Goal: Information Seeking & Learning: Learn about a topic

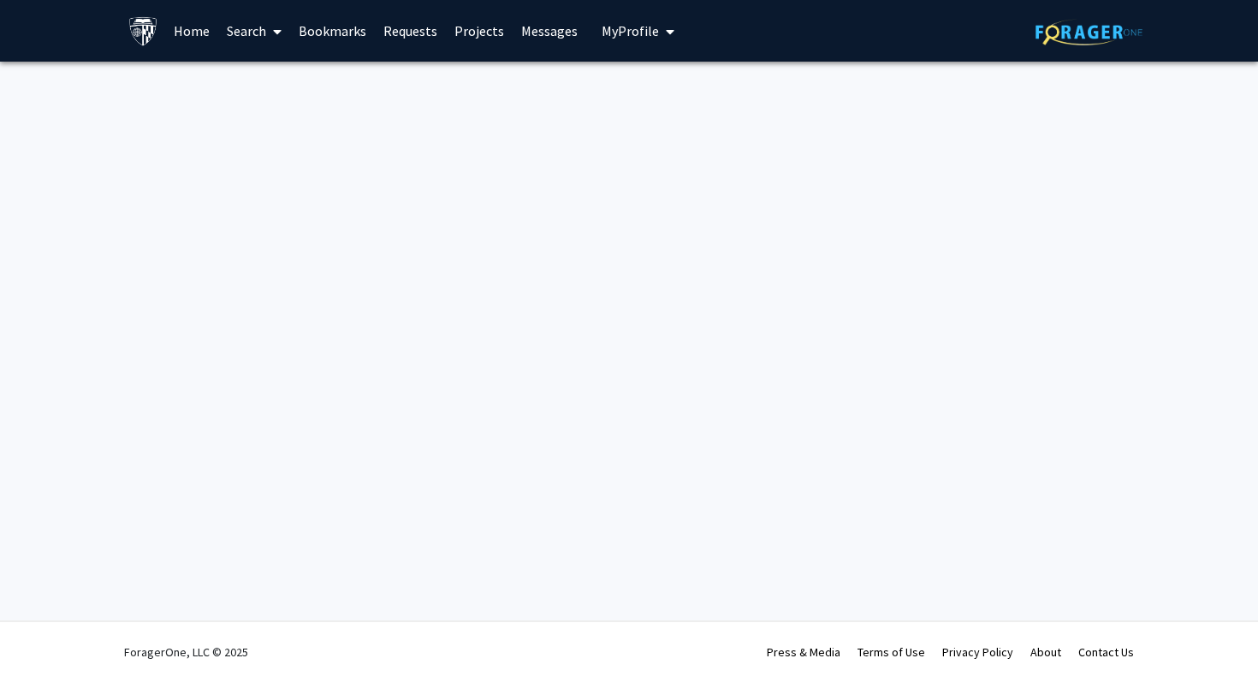
click at [1077, 19] on img at bounding box center [1088, 32] width 107 height 27
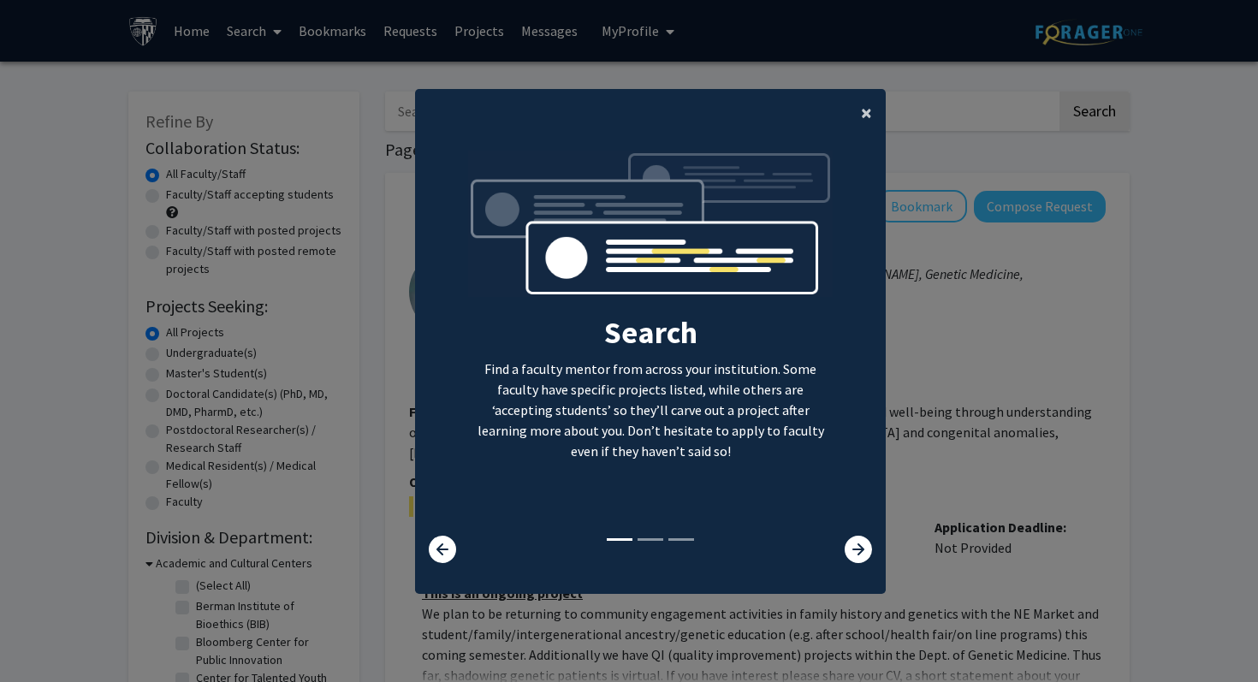
click at [863, 115] on span "×" at bounding box center [866, 112] width 11 height 27
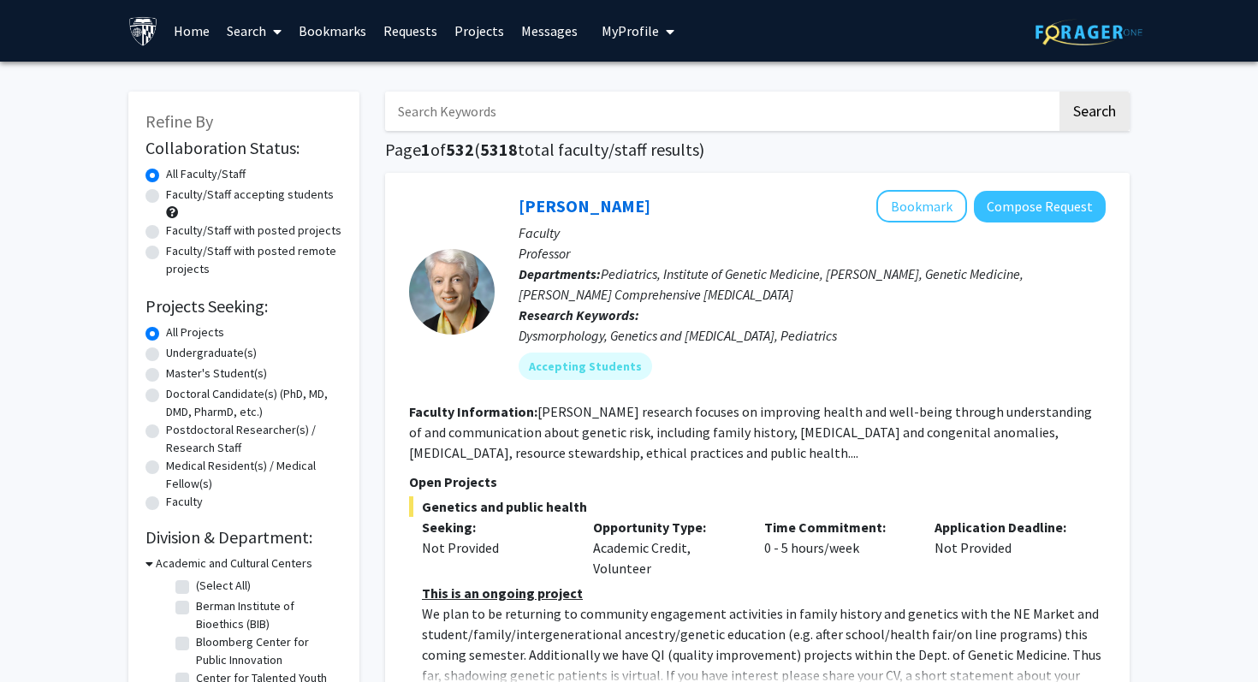
click at [138, 32] on img at bounding box center [143, 31] width 30 height 30
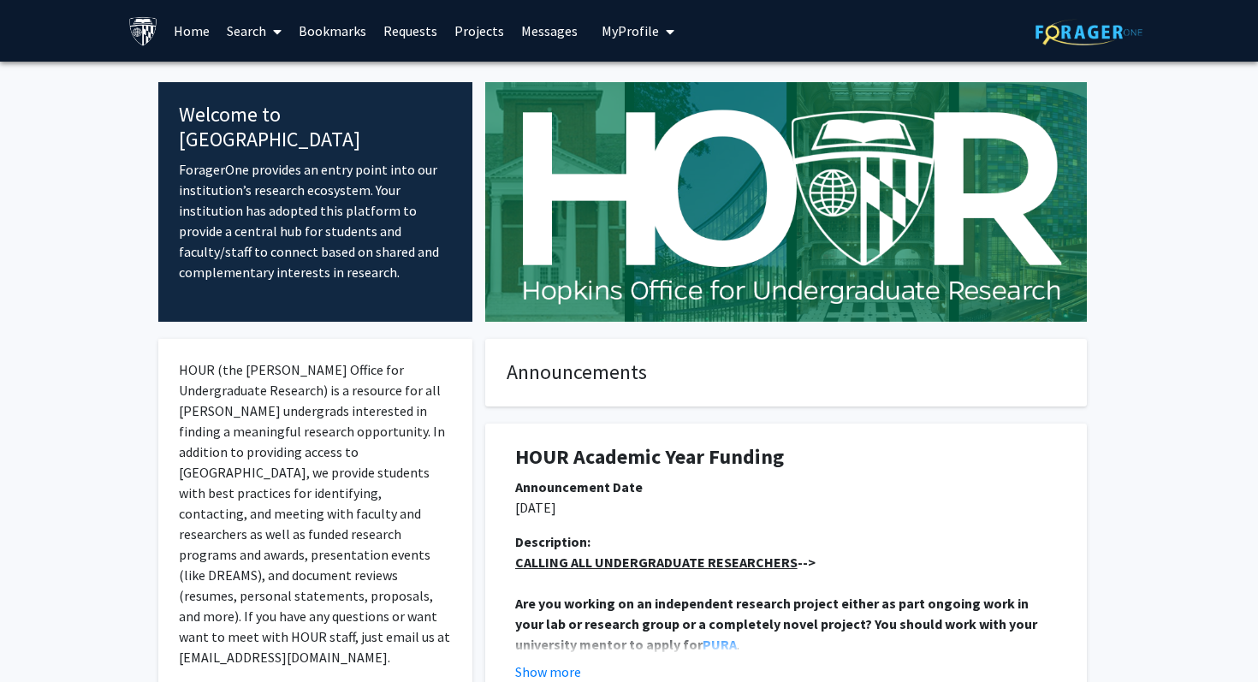
click at [248, 23] on link "Search" at bounding box center [254, 31] width 72 height 60
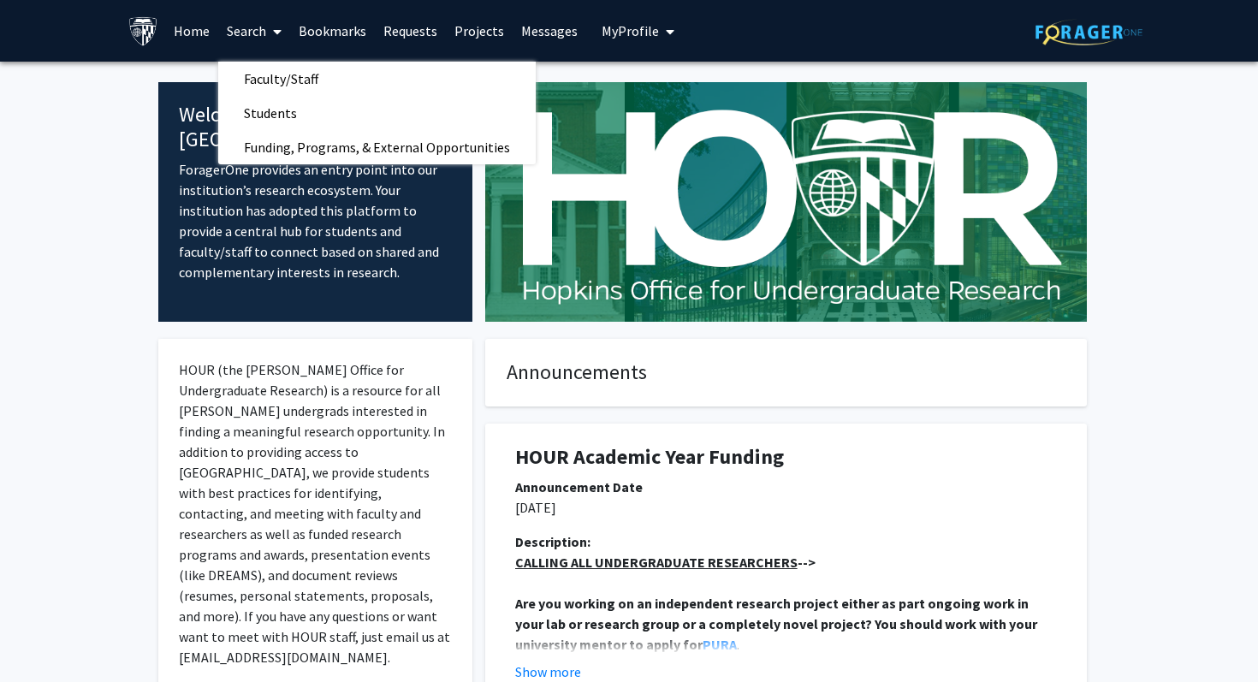
click at [464, 33] on link "Projects" at bounding box center [479, 31] width 67 height 60
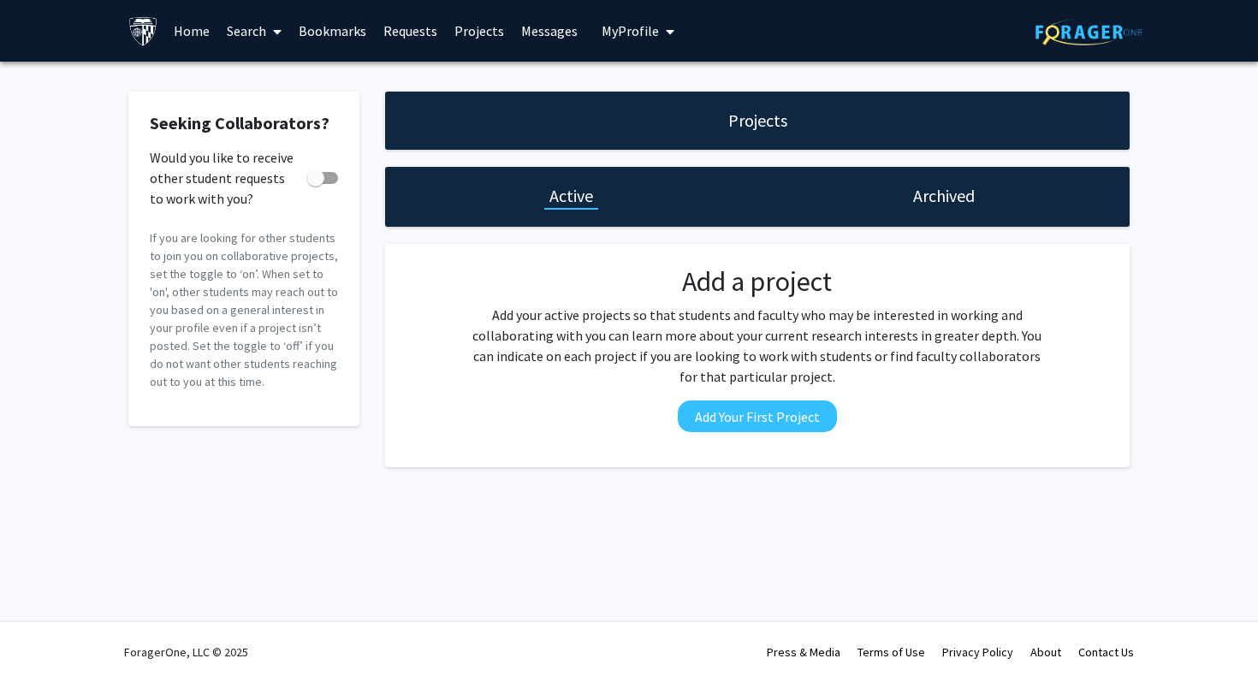
click at [478, 28] on link "Projects" at bounding box center [479, 31] width 67 height 60
click at [398, 32] on link "Requests" at bounding box center [410, 31] width 71 height 60
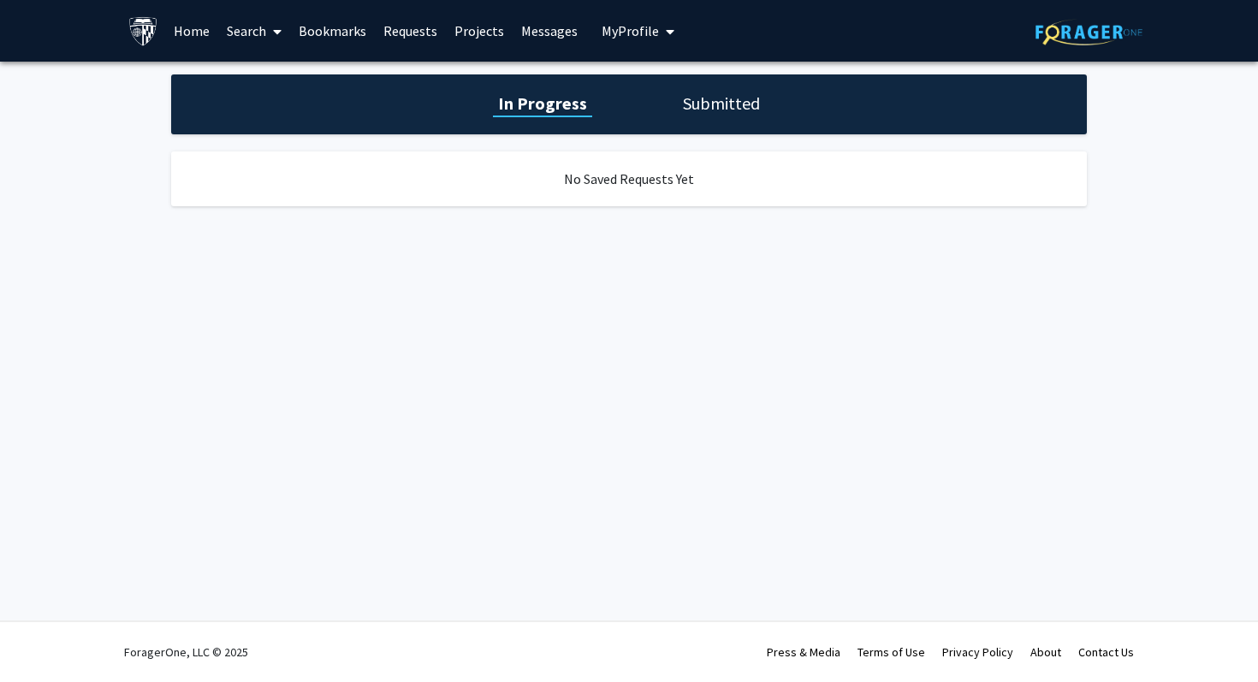
click at [343, 24] on link "Bookmarks" at bounding box center [332, 31] width 85 height 60
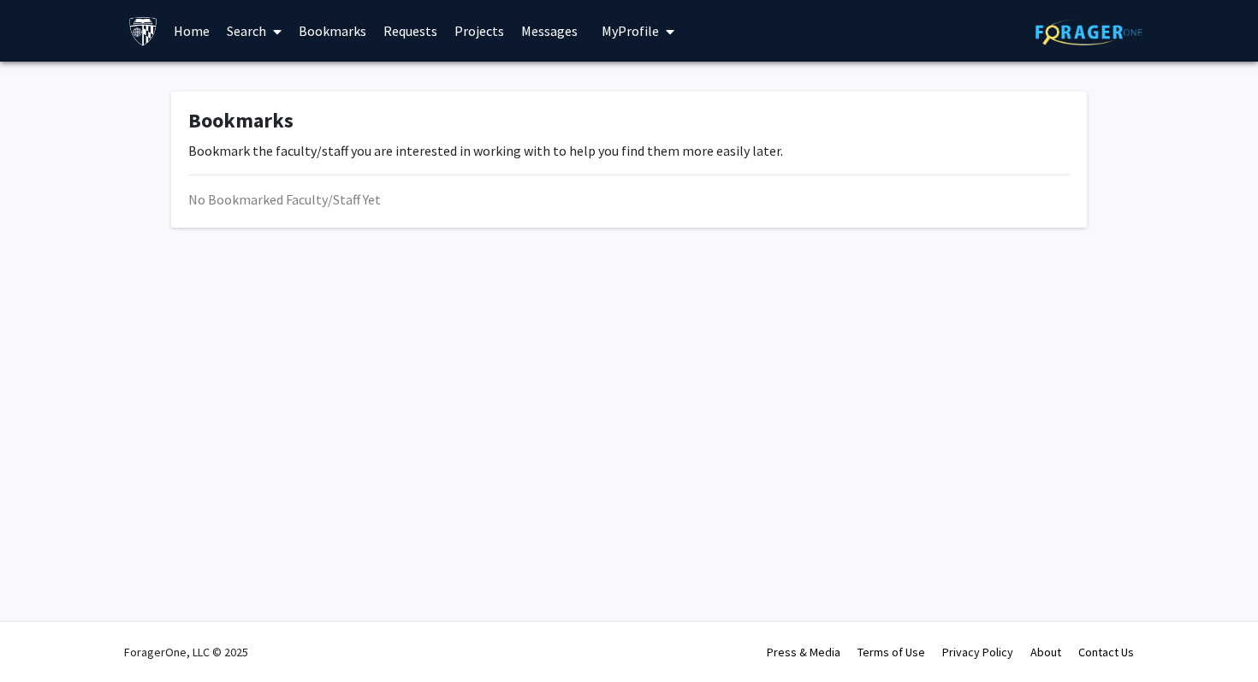
click at [279, 39] on span at bounding box center [273, 32] width 15 height 60
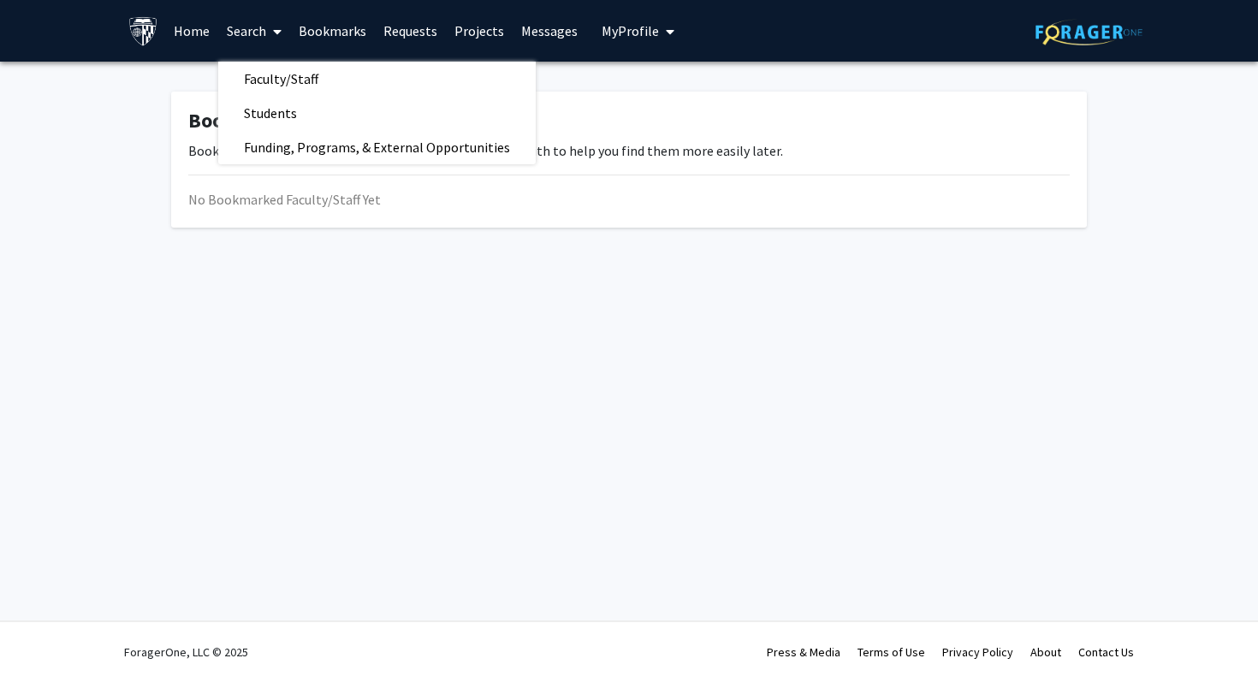
click at [183, 32] on link "Home" at bounding box center [191, 31] width 53 height 60
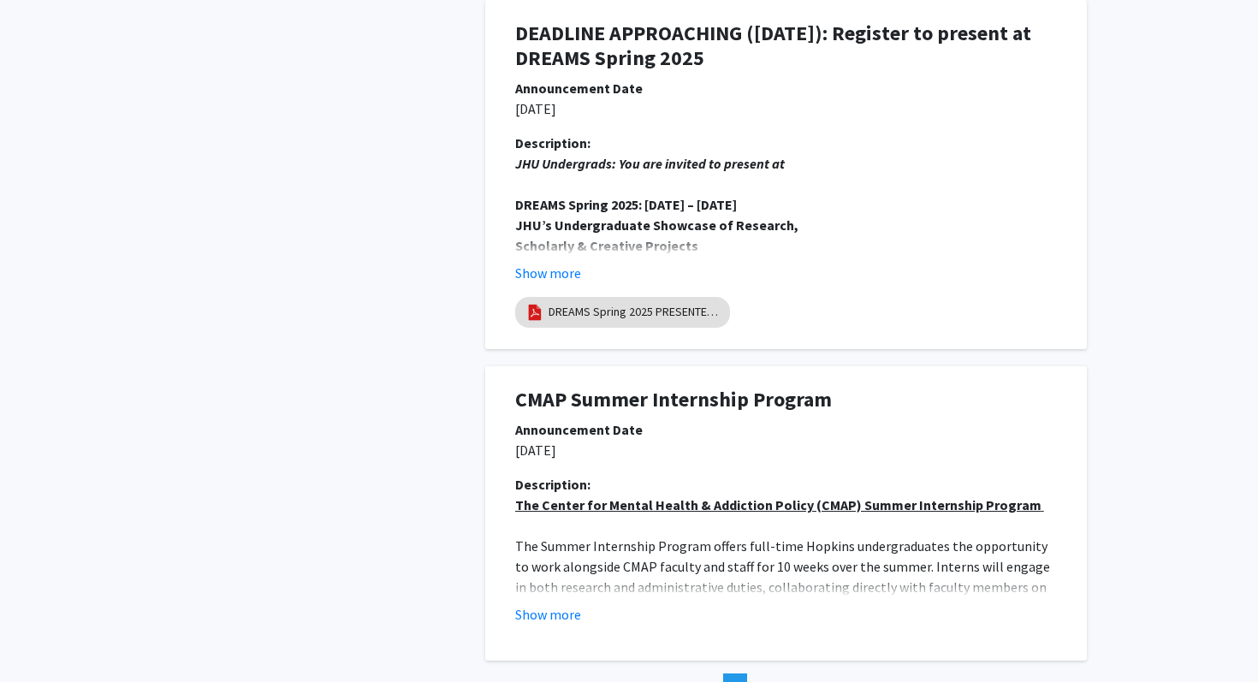
scroll to position [3183, 0]
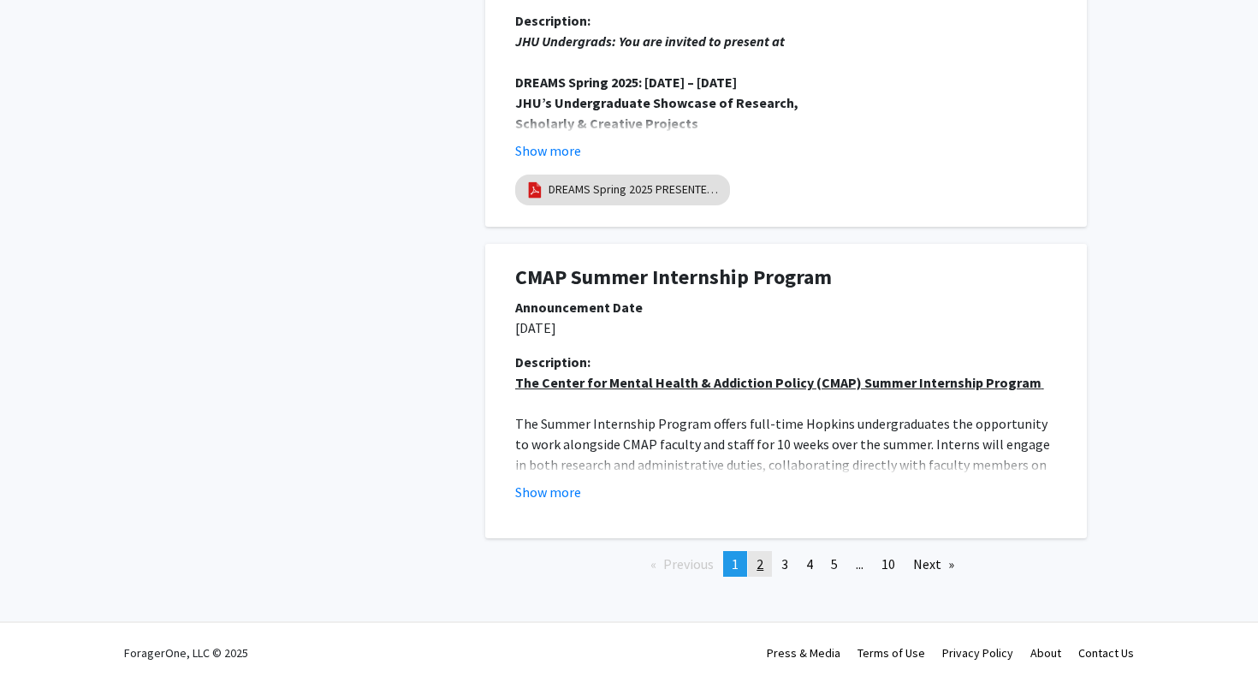
click at [760, 561] on span "2" at bounding box center [759, 563] width 7 height 17
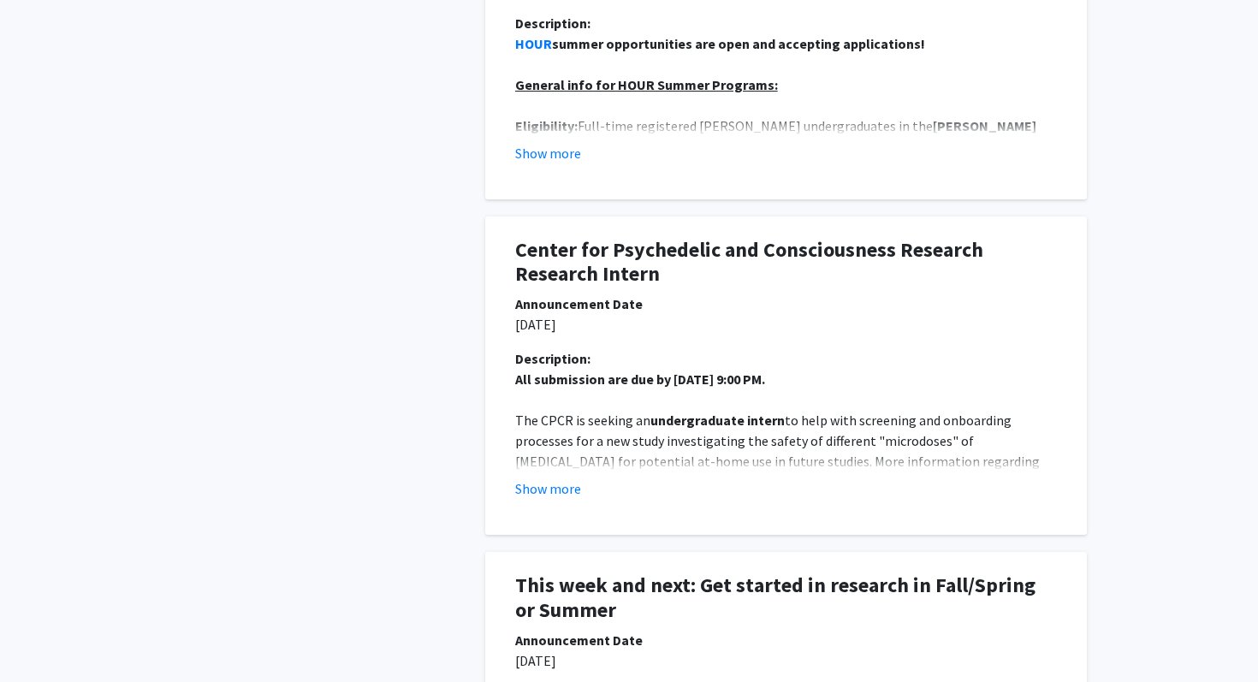
scroll to position [861, 0]
click at [527, 490] on button "Show more" at bounding box center [548, 488] width 66 height 21
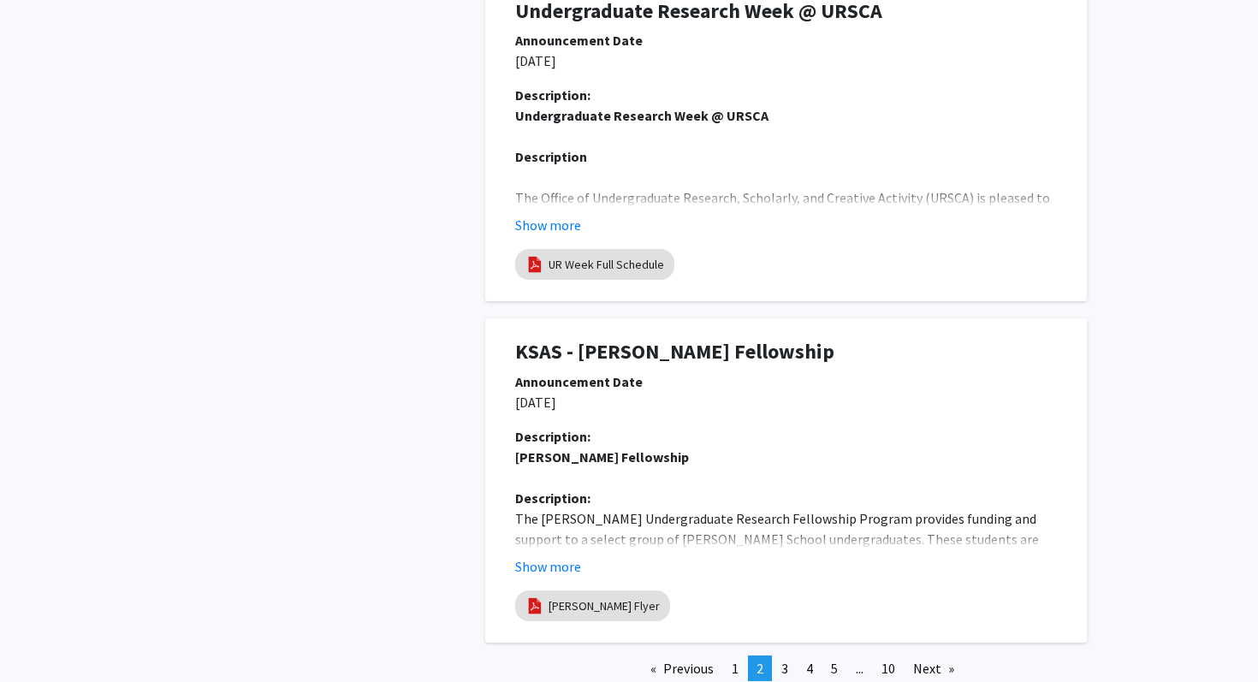
scroll to position [3705, 0]
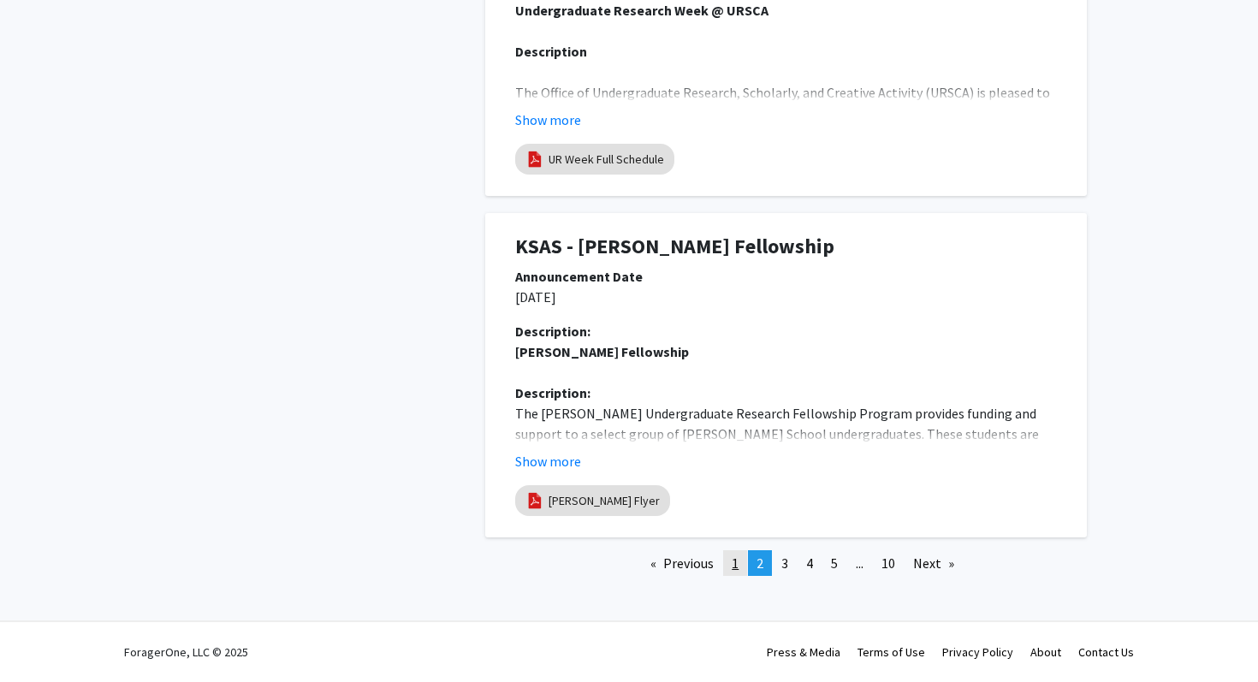
click at [727, 555] on link "page 1" at bounding box center [735, 563] width 24 height 26
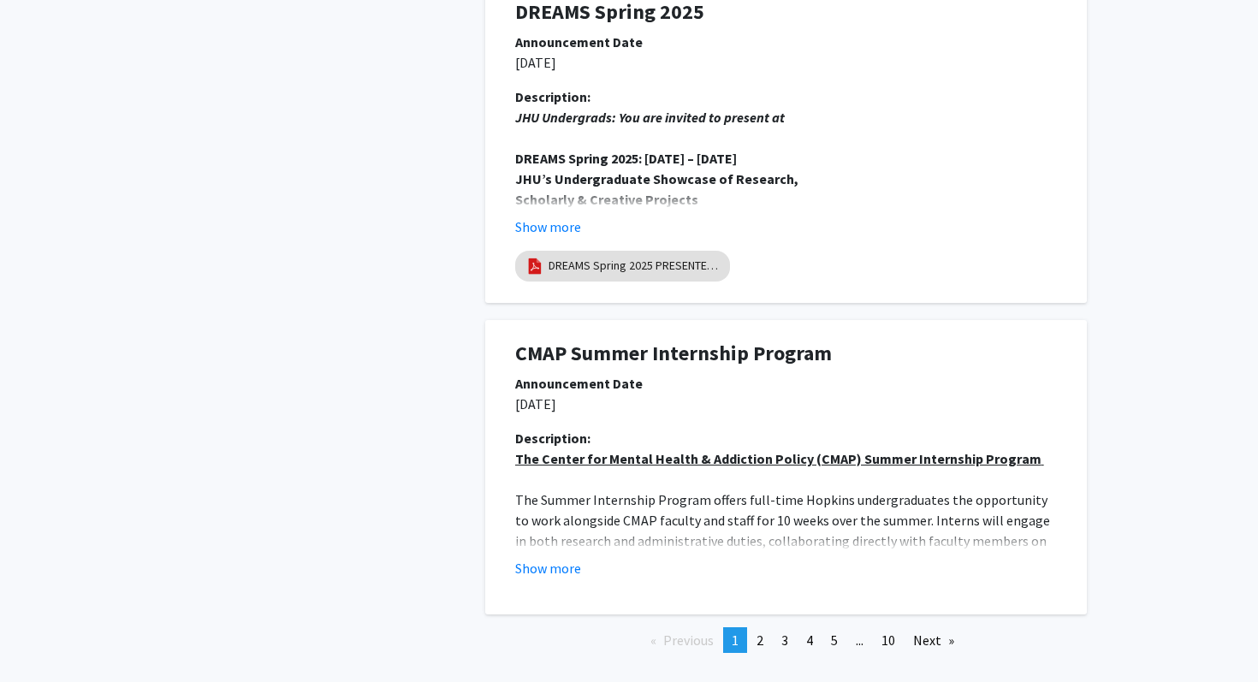
scroll to position [3158, 0]
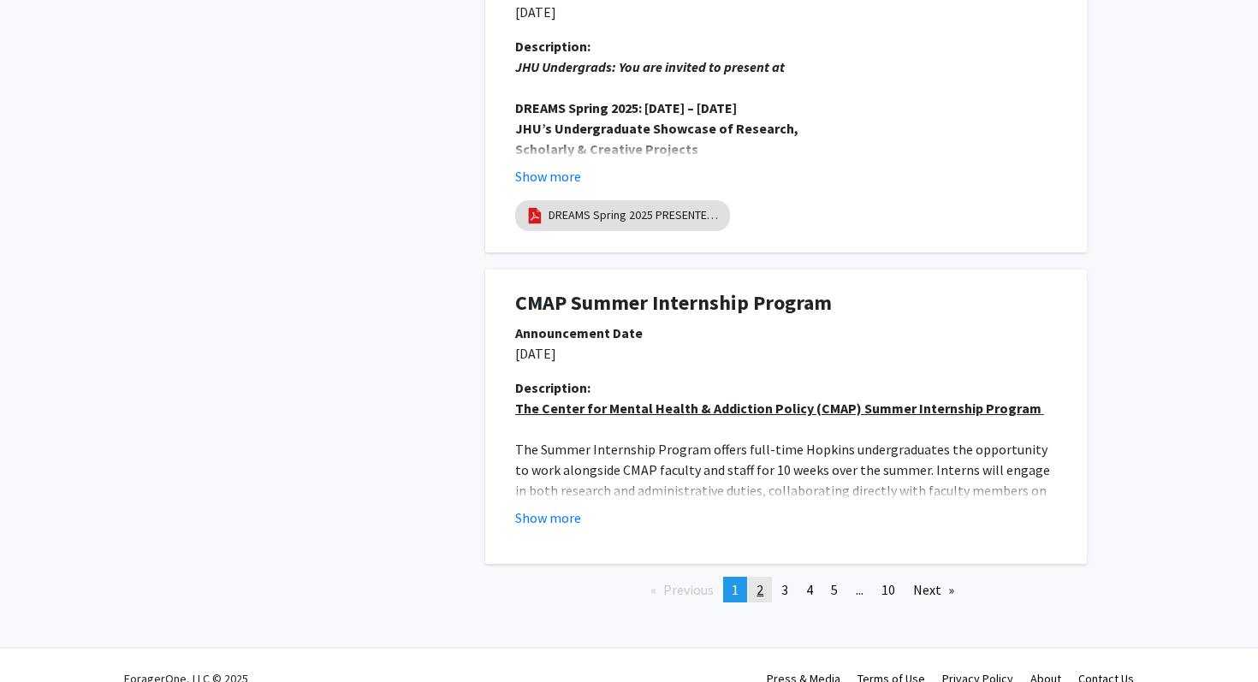
click at [756, 592] on span "2" at bounding box center [759, 589] width 7 height 17
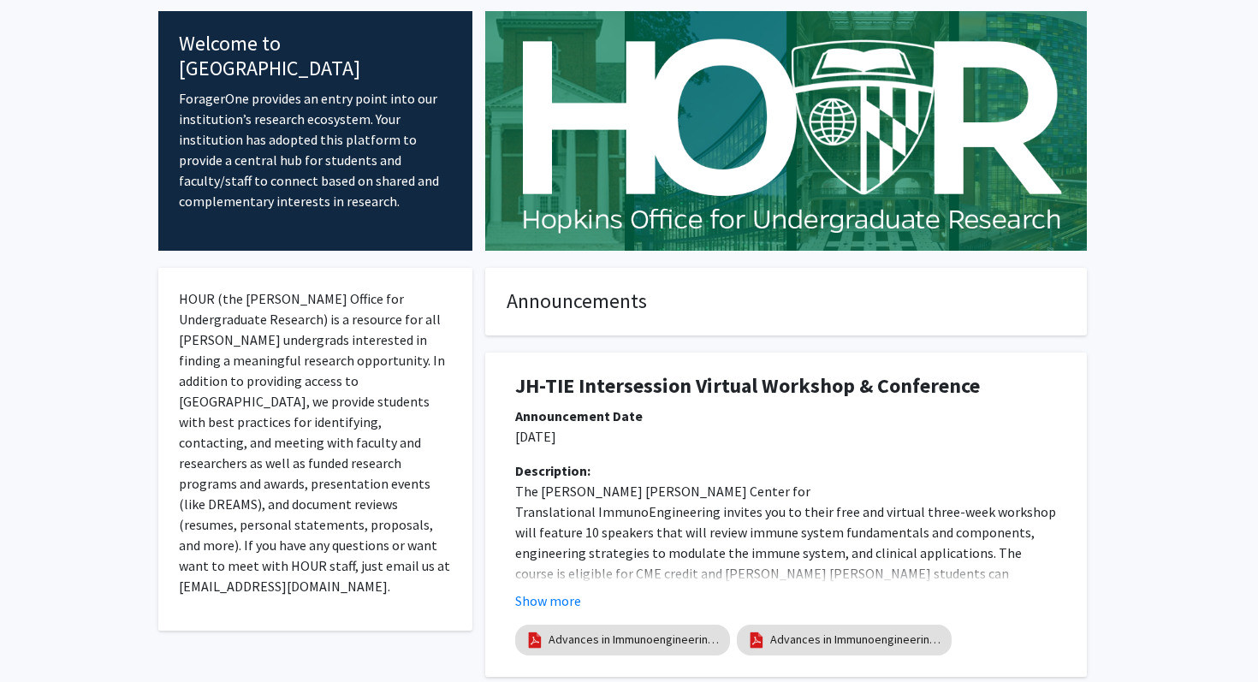
scroll to position [242, 0]
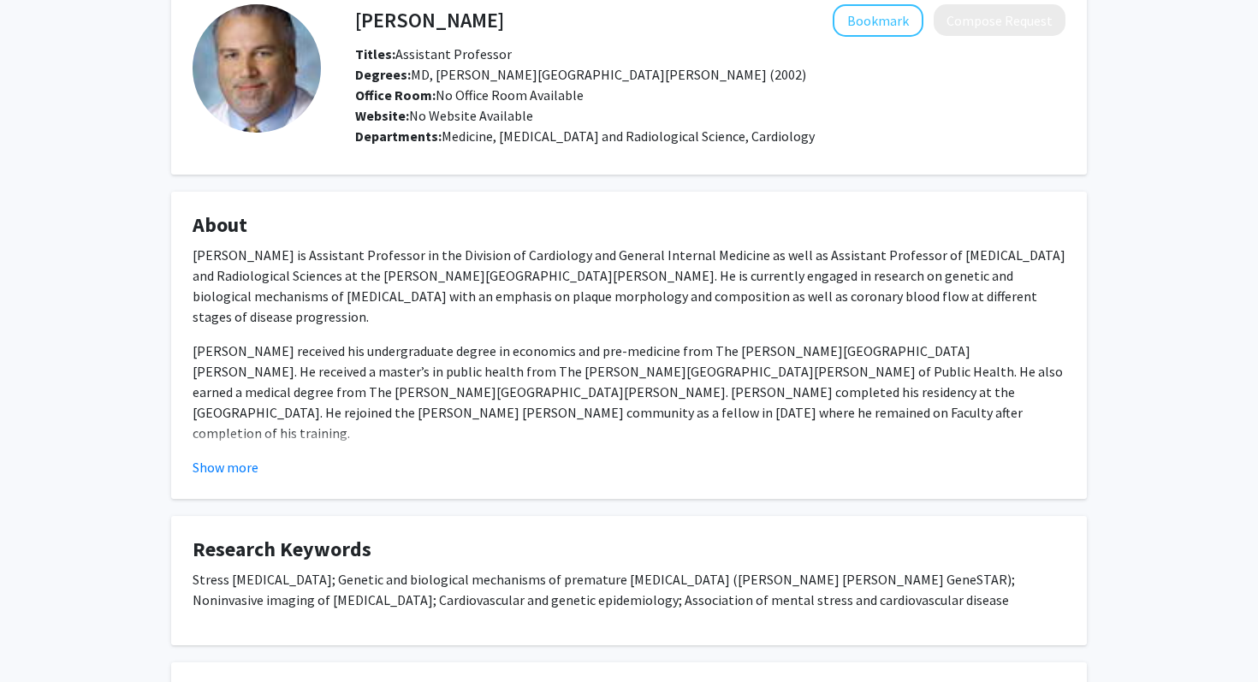
scroll to position [96, 0]
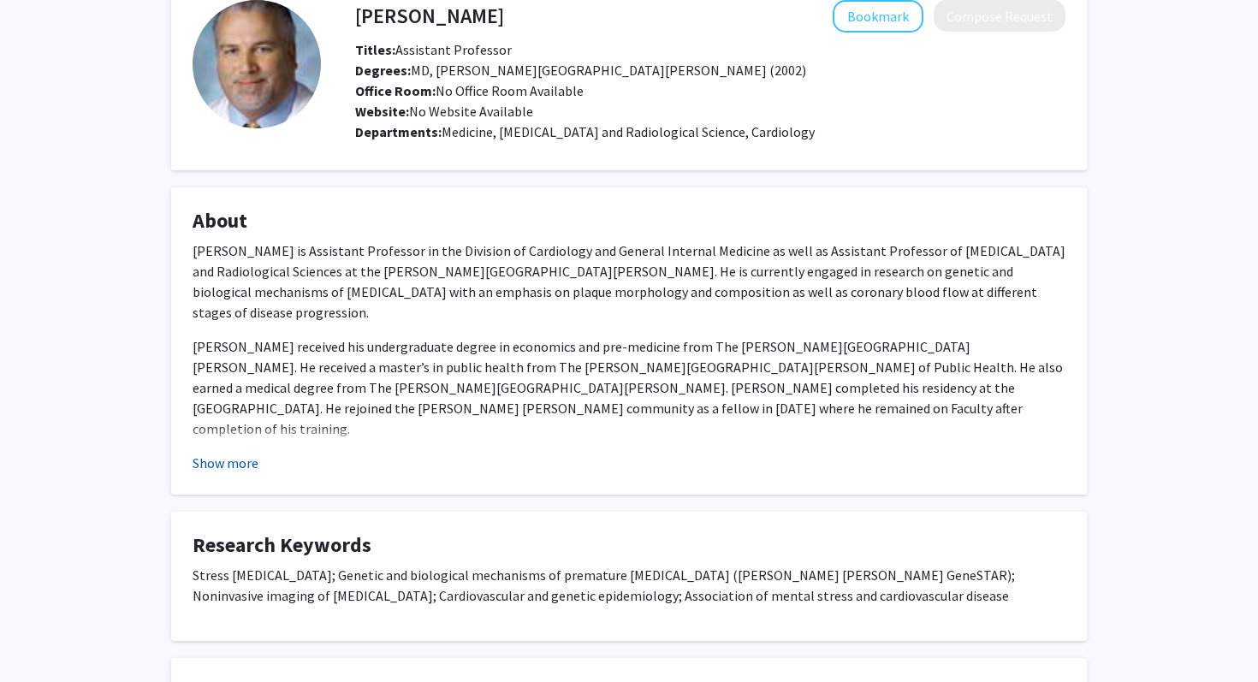
click at [201, 456] on button "Show more" at bounding box center [226, 463] width 66 height 21
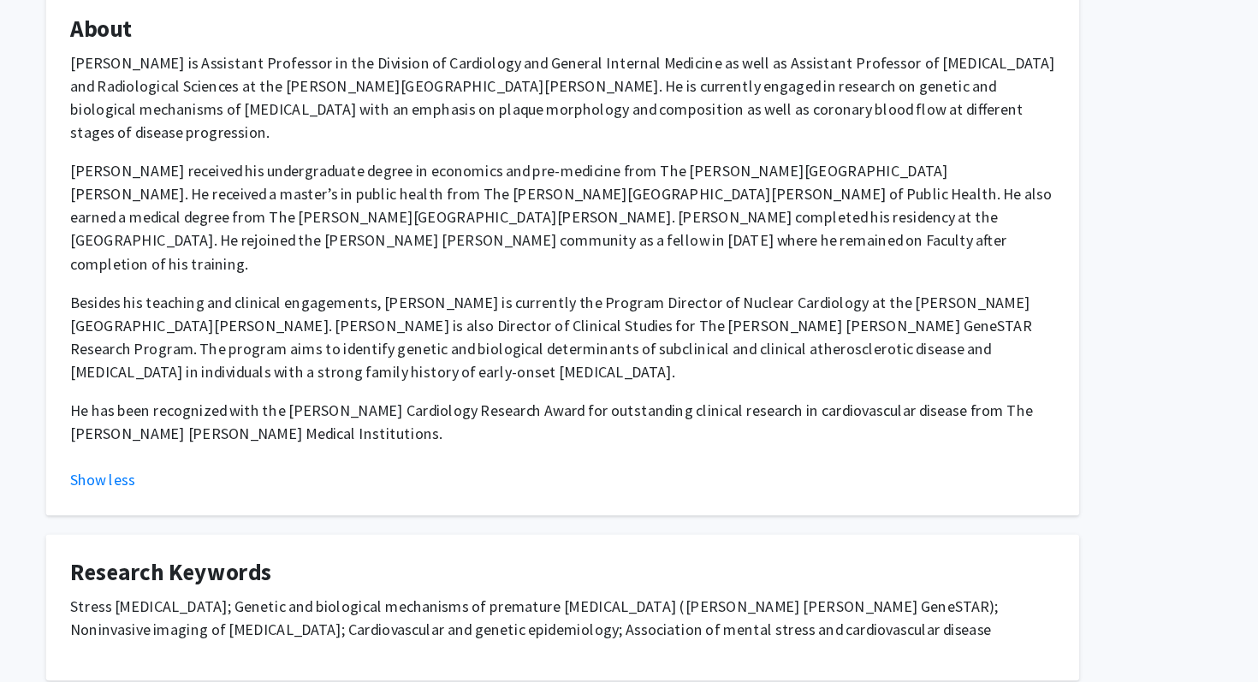
scroll to position [0, 0]
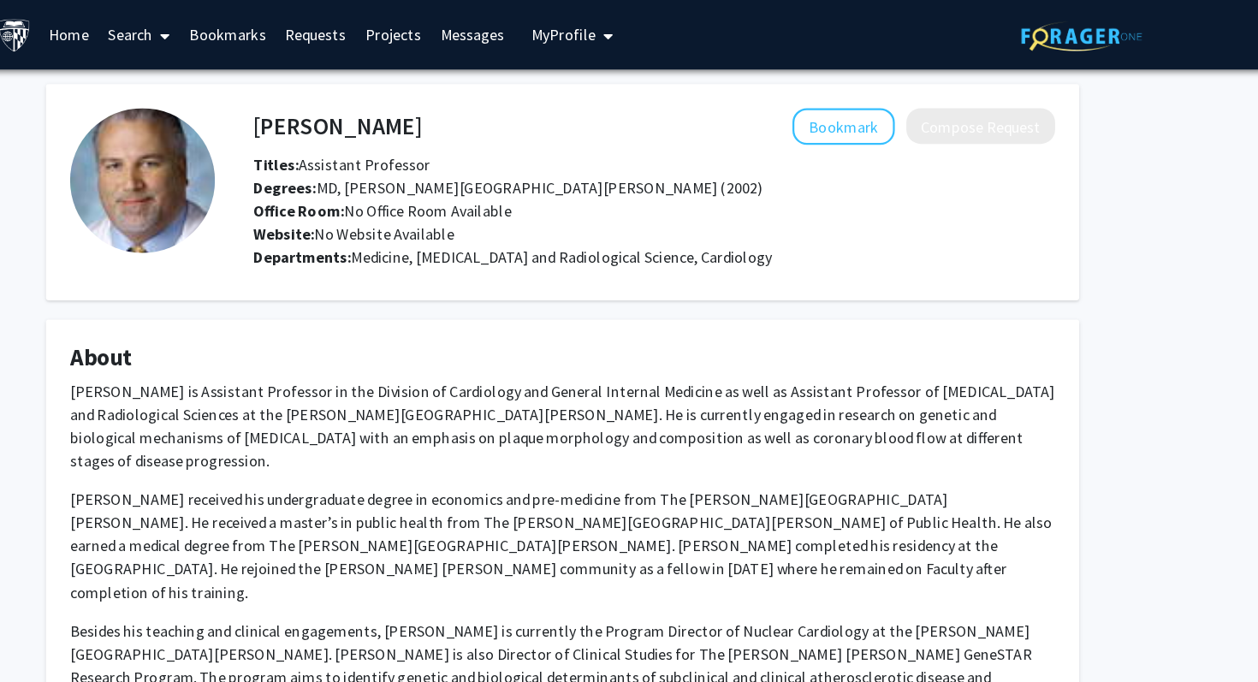
click at [614, 35] on span "My Profile" at bounding box center [630, 30] width 57 height 17
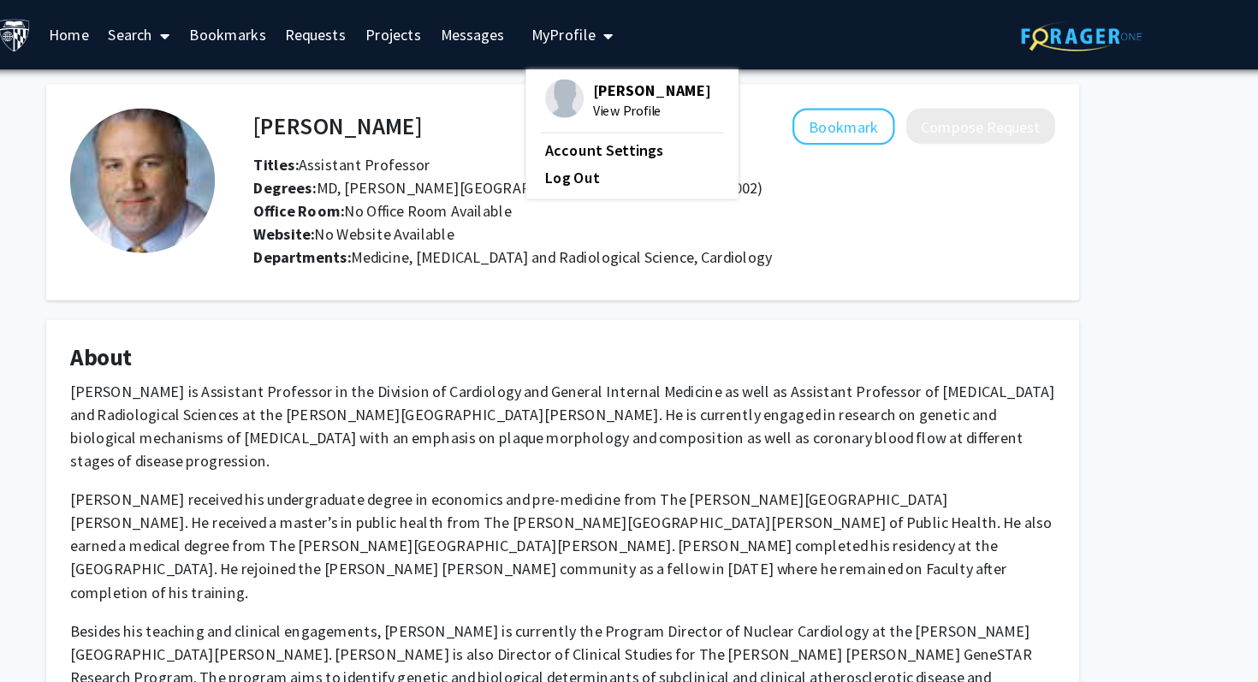
click at [504, 127] on div "Bookmark Compose Request" at bounding box center [784, 112] width 561 height 33
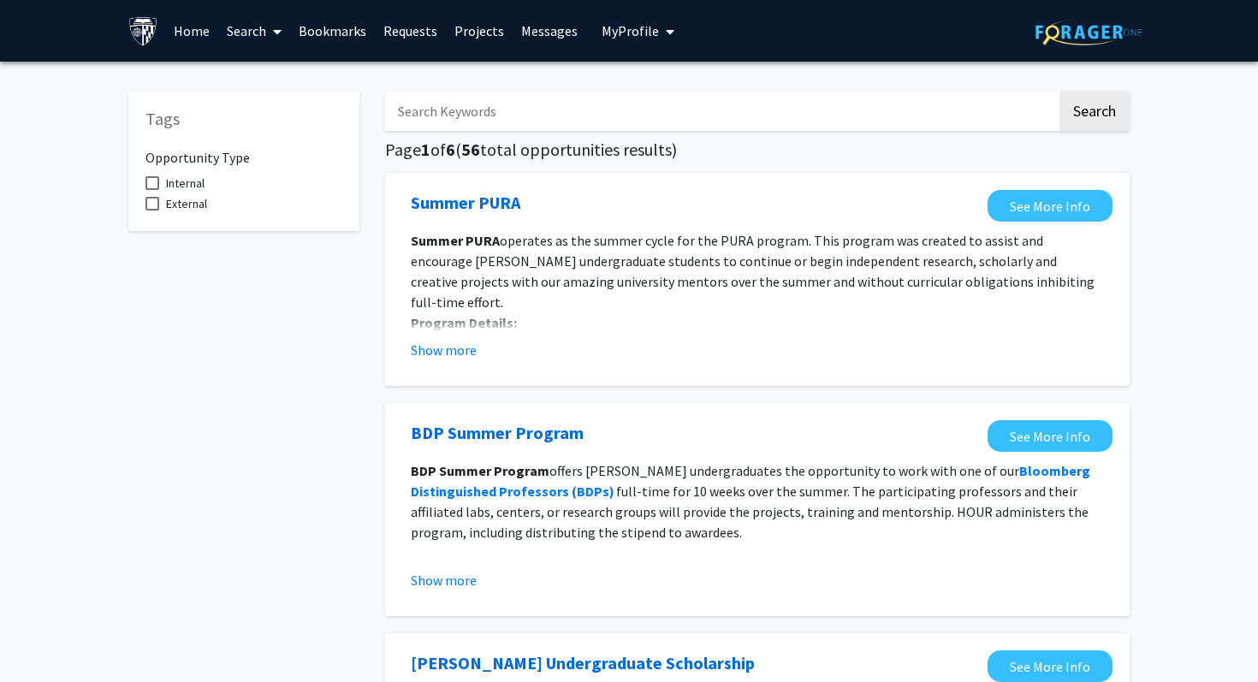
click at [509, 106] on input "Search Keywords" at bounding box center [721, 111] width 672 height 39
type input "D"
type input "Research"
click at [1059, 92] on button "Search" at bounding box center [1094, 111] width 70 height 39
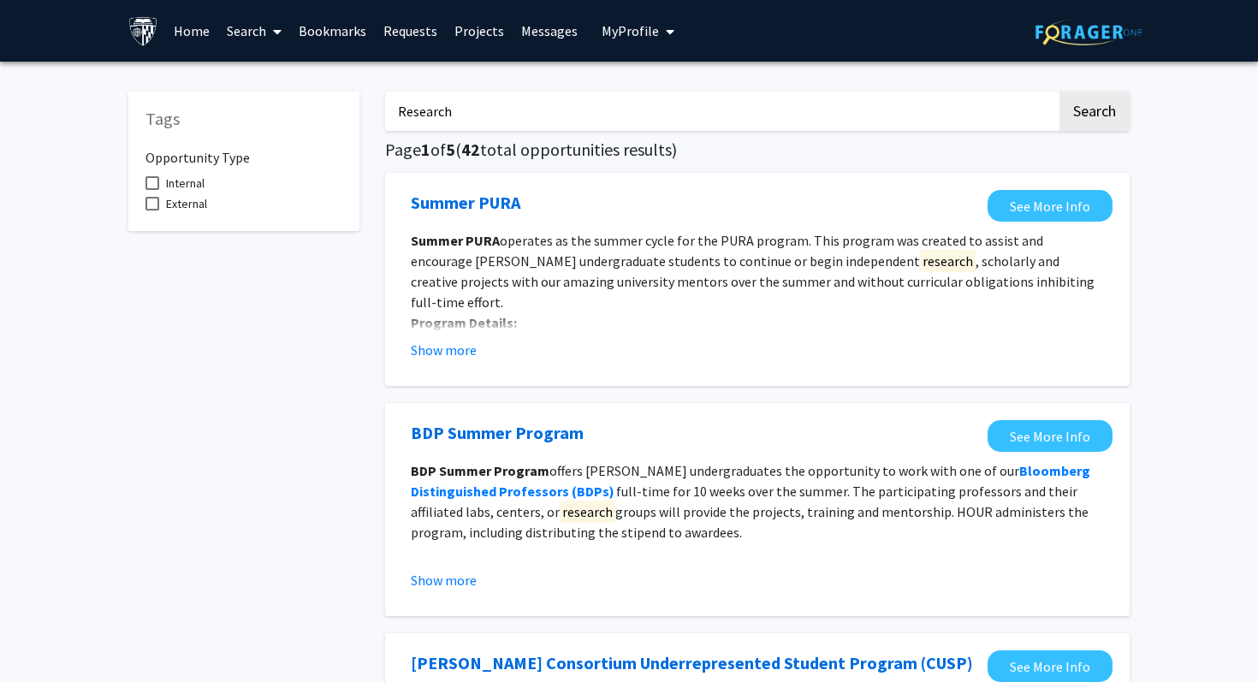
click at [1059, 92] on button "Search" at bounding box center [1094, 111] width 70 height 39
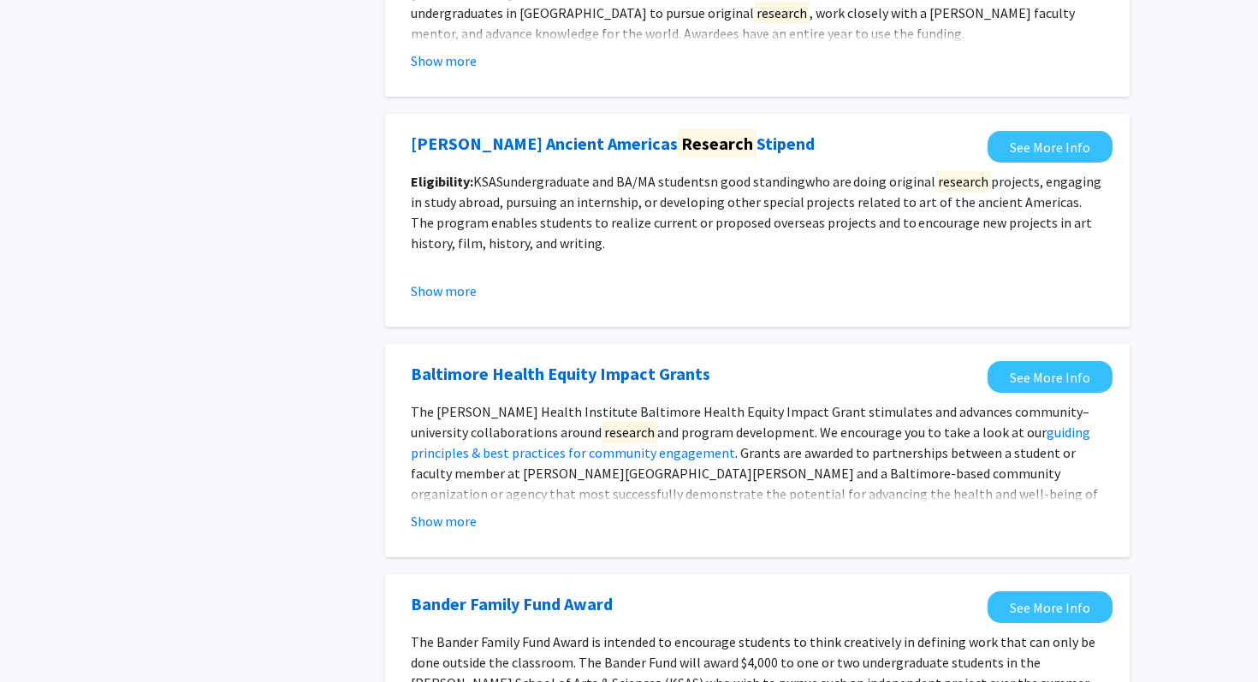
scroll to position [1955, 0]
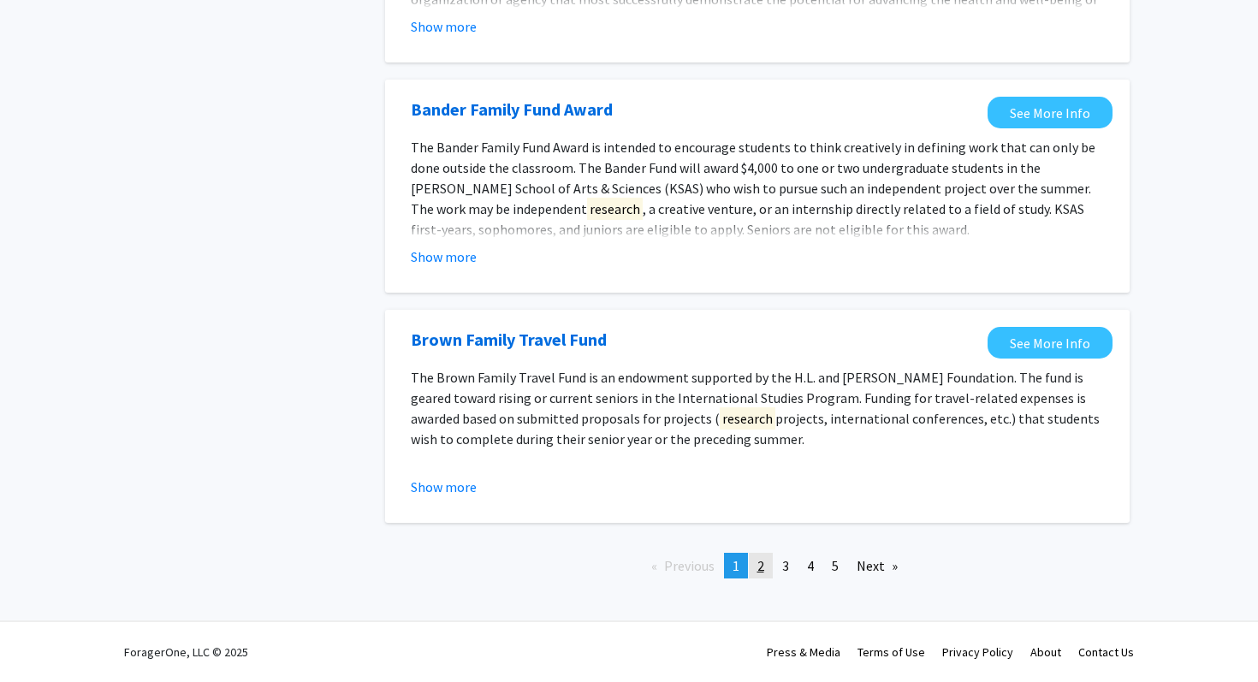
click at [771, 556] on link "page 2" at bounding box center [761, 566] width 24 height 26
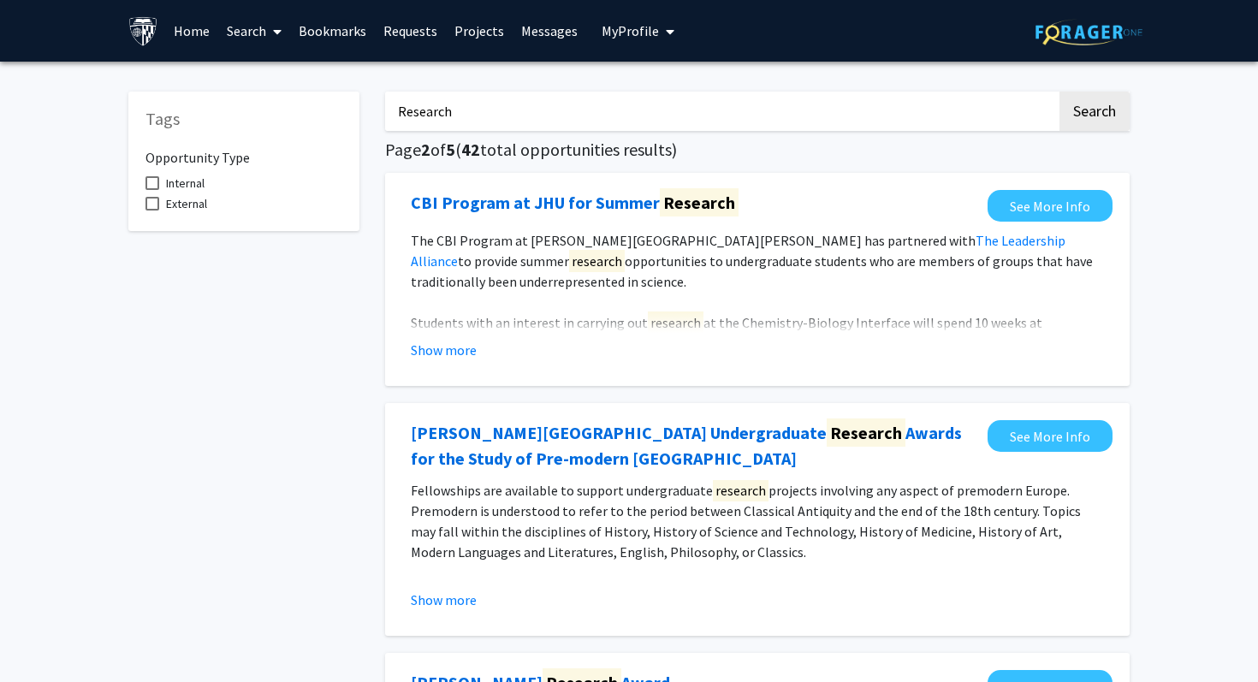
click at [321, 31] on link "Bookmarks" at bounding box center [332, 31] width 85 height 60
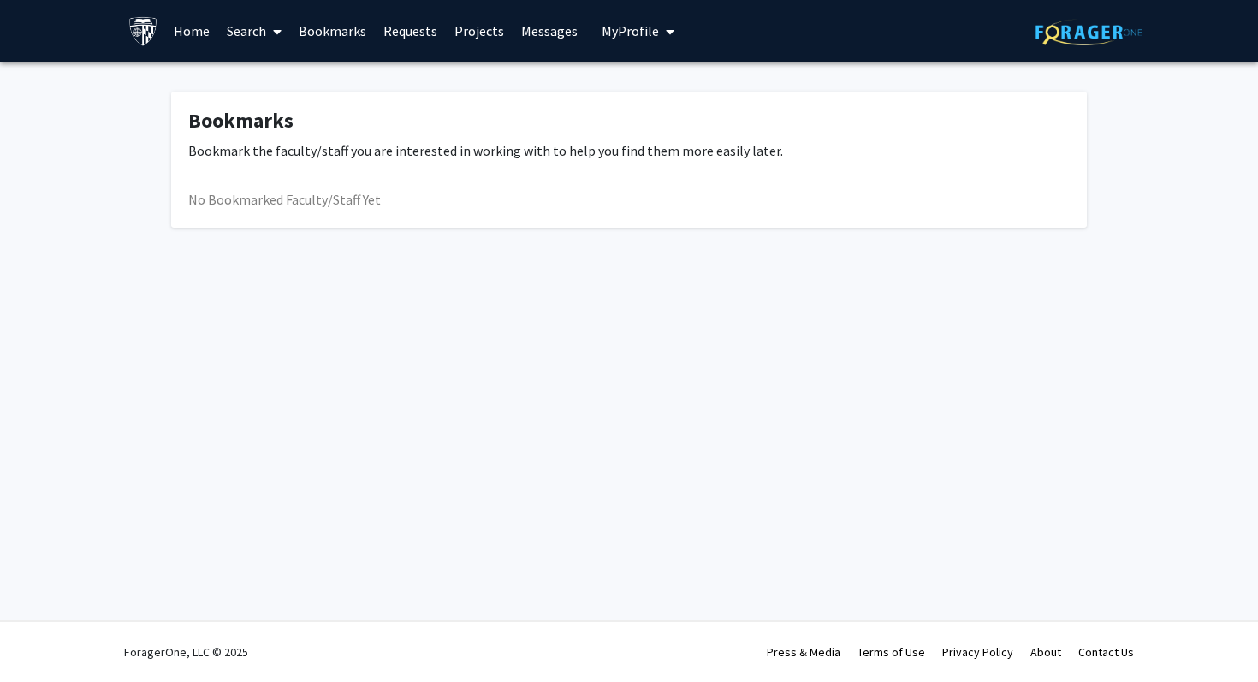
click at [273, 39] on span at bounding box center [273, 32] width 15 height 60
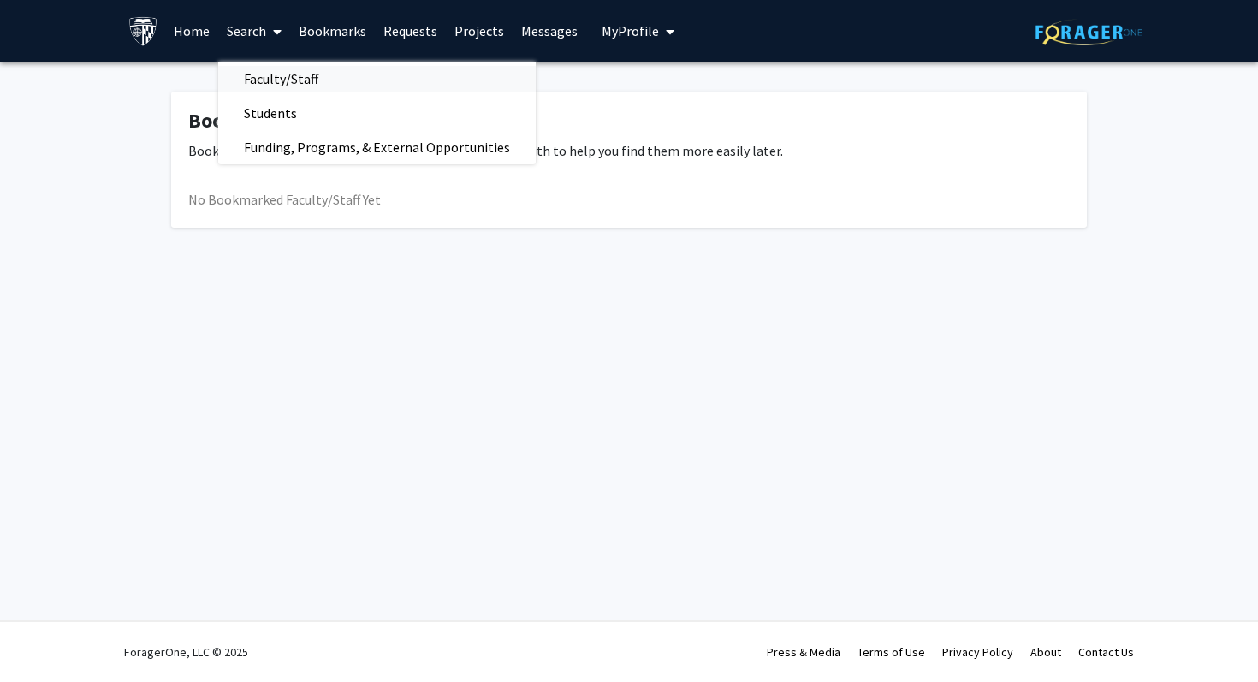
click at [290, 79] on span "Faculty/Staff" at bounding box center [281, 79] width 126 height 34
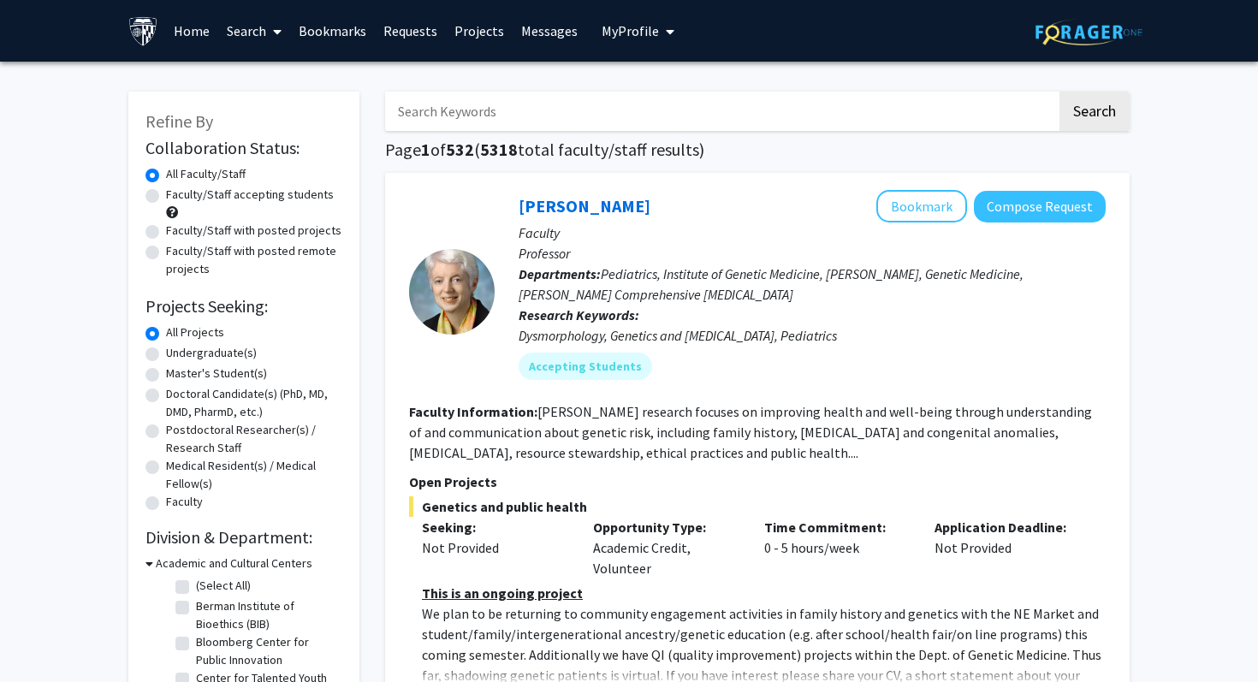
click at [437, 104] on input "Search Keywords" at bounding box center [721, 111] width 672 height 39
click at [1059, 92] on button "Search" at bounding box center [1094, 111] width 70 height 39
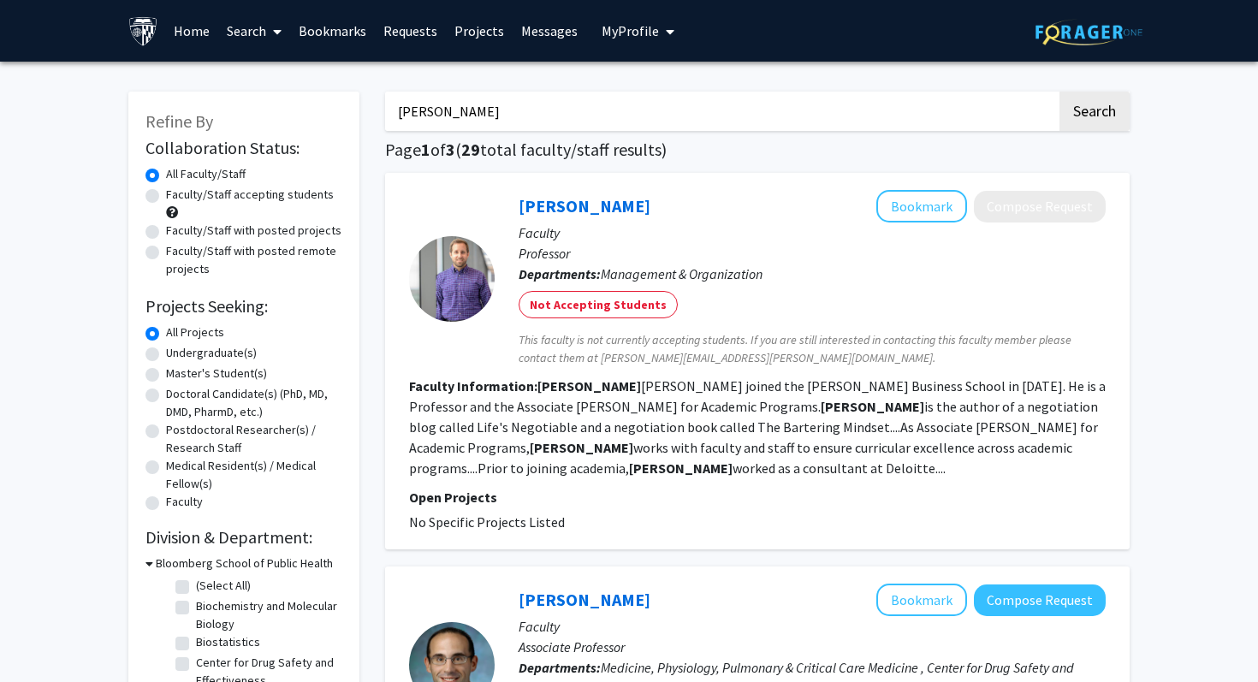
type input "[PERSON_NAME]"
click at [1059, 92] on button "Search" at bounding box center [1094, 111] width 70 height 39
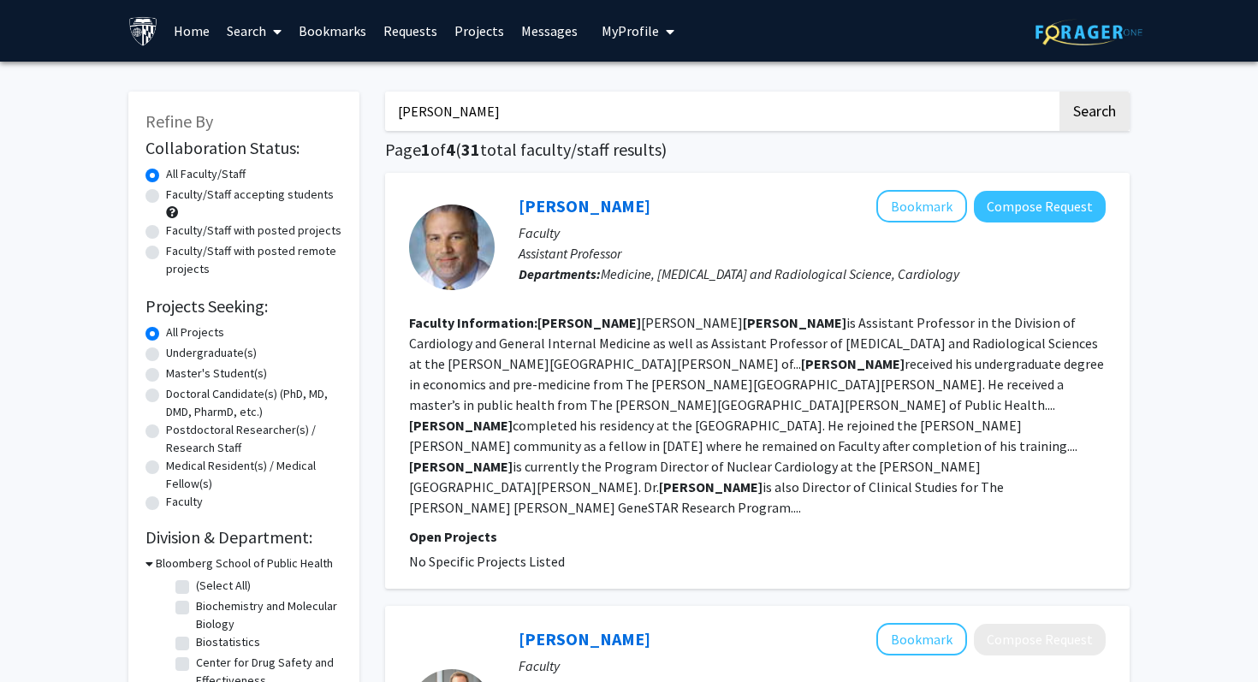
click at [497, 526] on section "Open Projects No Specific Projects Listed" at bounding box center [757, 548] width 697 height 45
click at [456, 526] on p "Open Projects" at bounding box center [757, 536] width 697 height 21
click at [549, 208] on link "[PERSON_NAME]" at bounding box center [585, 205] width 132 height 21
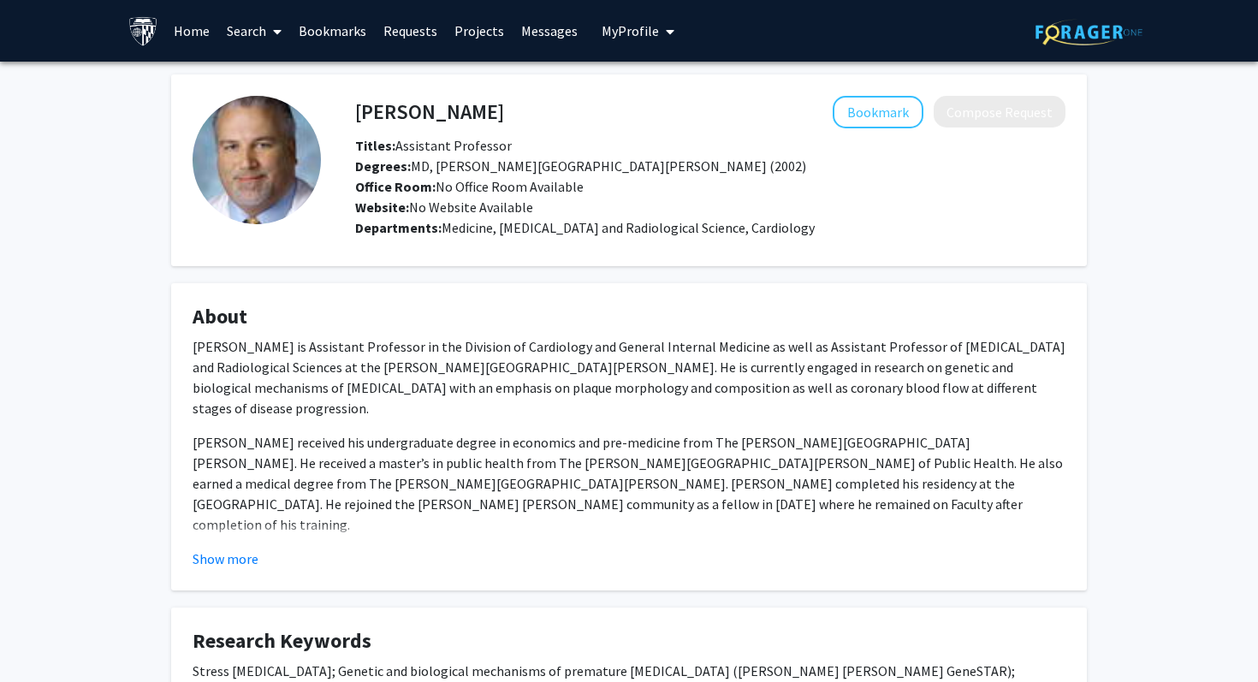
click at [269, 39] on span at bounding box center [273, 32] width 15 height 60
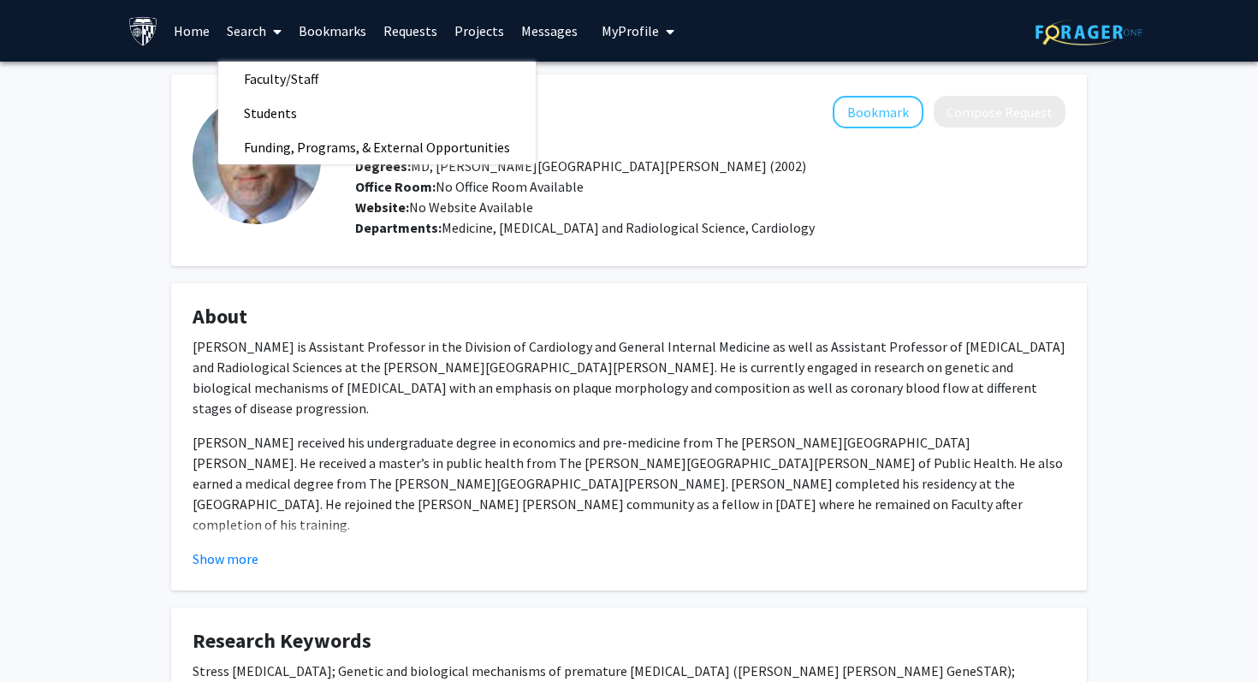
click at [269, 39] on span at bounding box center [273, 32] width 15 height 60
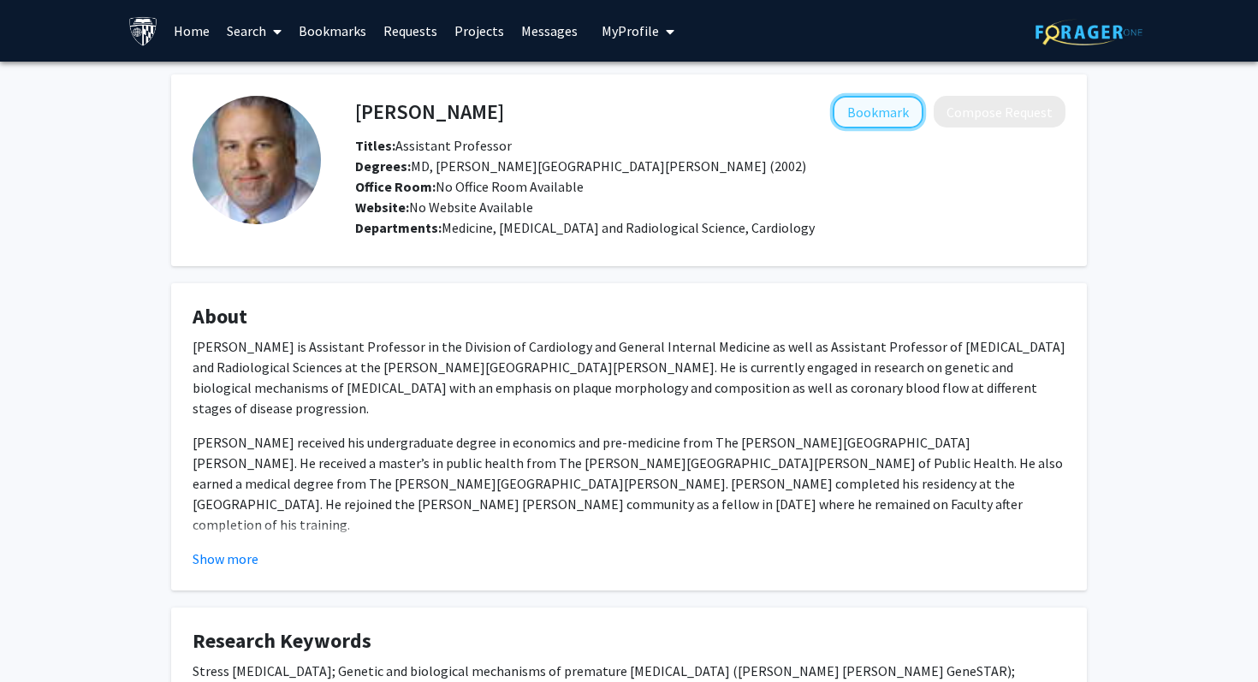
click at [909, 104] on button "Bookmark" at bounding box center [878, 112] width 91 height 33
click at [461, 39] on link "Projects" at bounding box center [479, 31] width 67 height 60
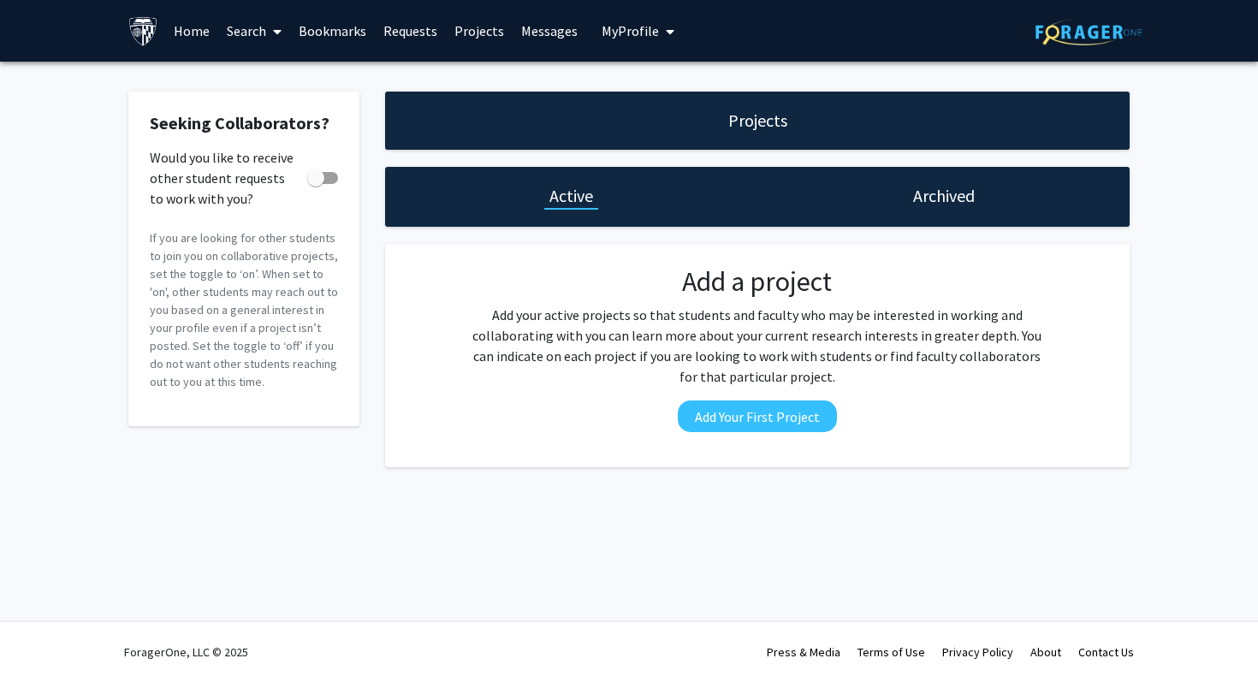
click at [925, 195] on h1 "Archived" at bounding box center [944, 196] width 62 height 24
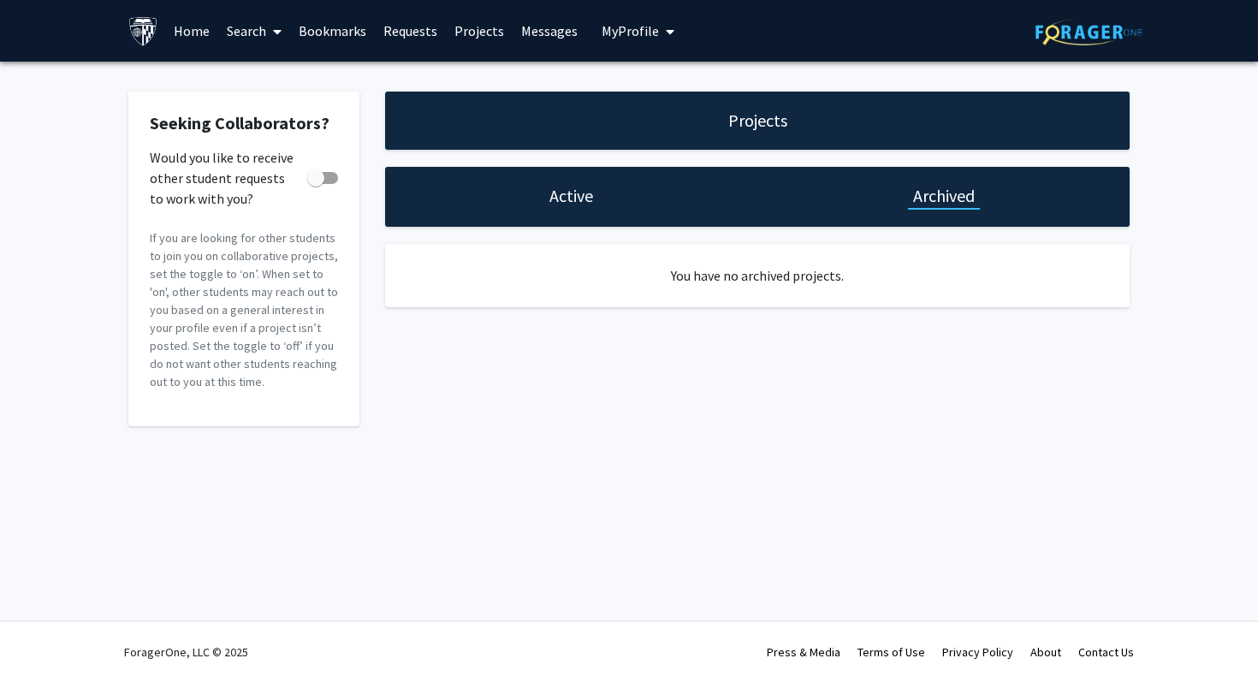
click at [548, 190] on div "Active" at bounding box center [571, 196] width 54 height 24
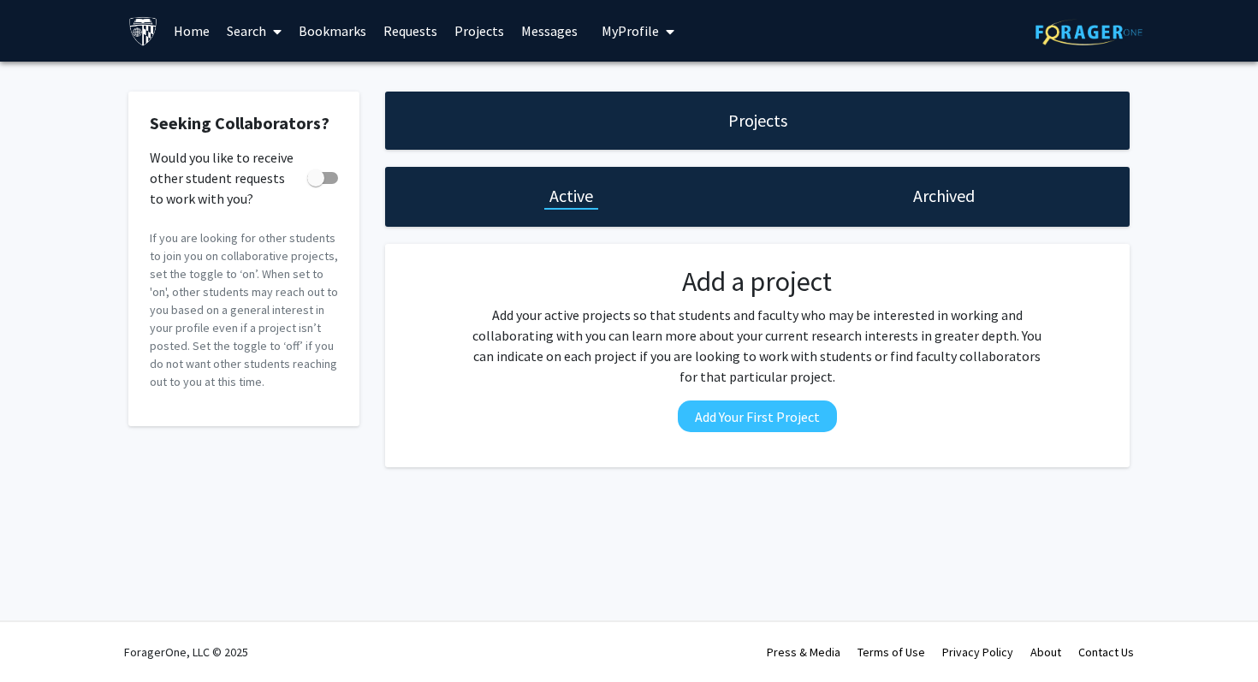
click at [914, 200] on h1 "Archived" at bounding box center [944, 196] width 62 height 24
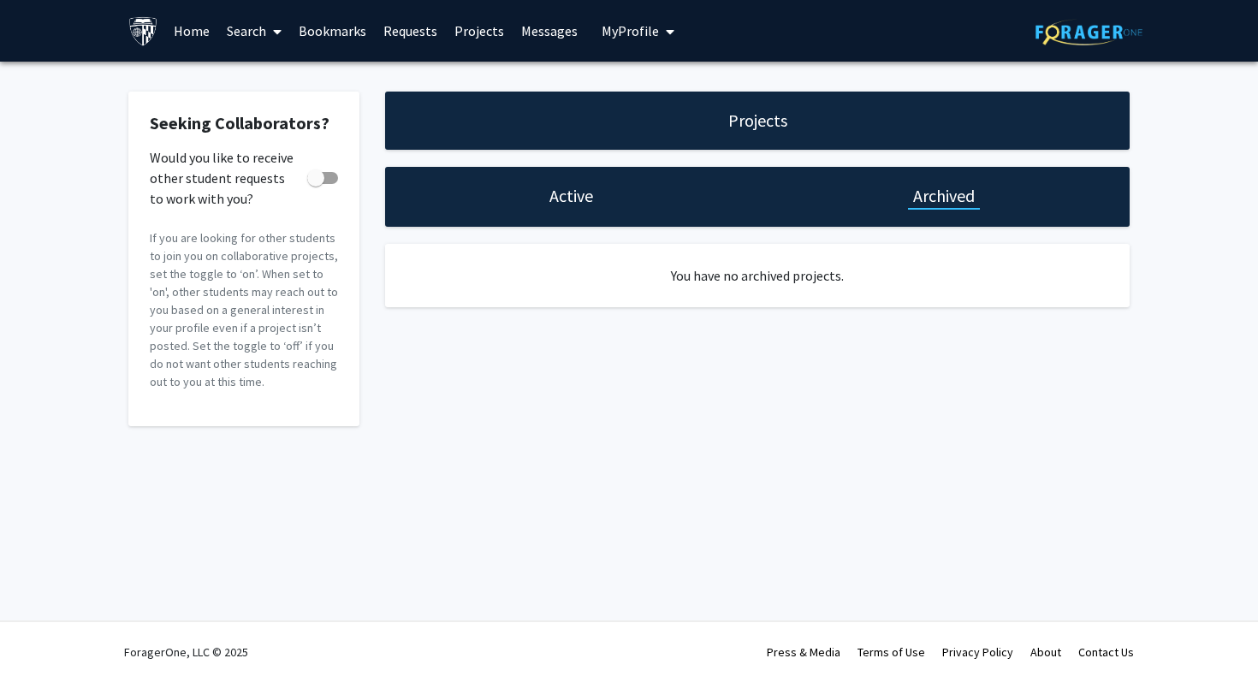
click at [914, 200] on h1 "Archived" at bounding box center [944, 196] width 62 height 24
click at [354, 30] on link "Bookmarks" at bounding box center [332, 31] width 85 height 60
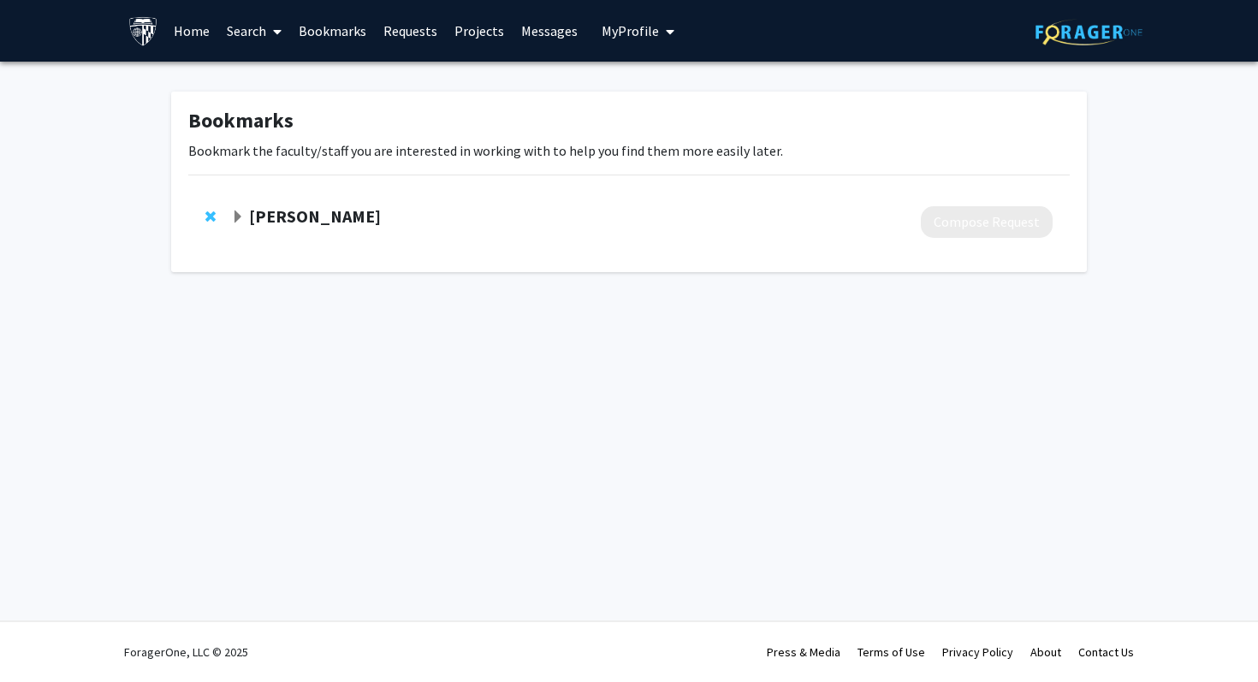
click at [246, 216] on div "[PERSON_NAME]" at bounding box center [416, 216] width 370 height 21
click at [234, 220] on span "Expand Brian Kral Bookmark" at bounding box center [238, 218] width 14 height 14
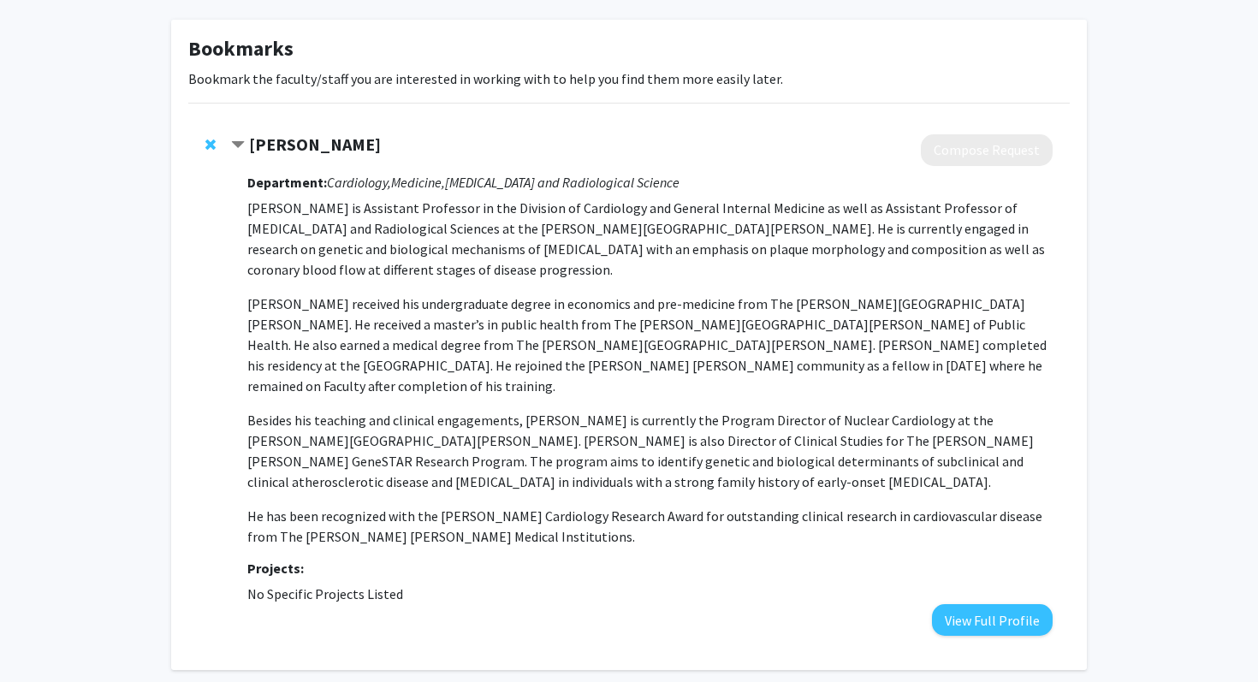
scroll to position [116, 0]
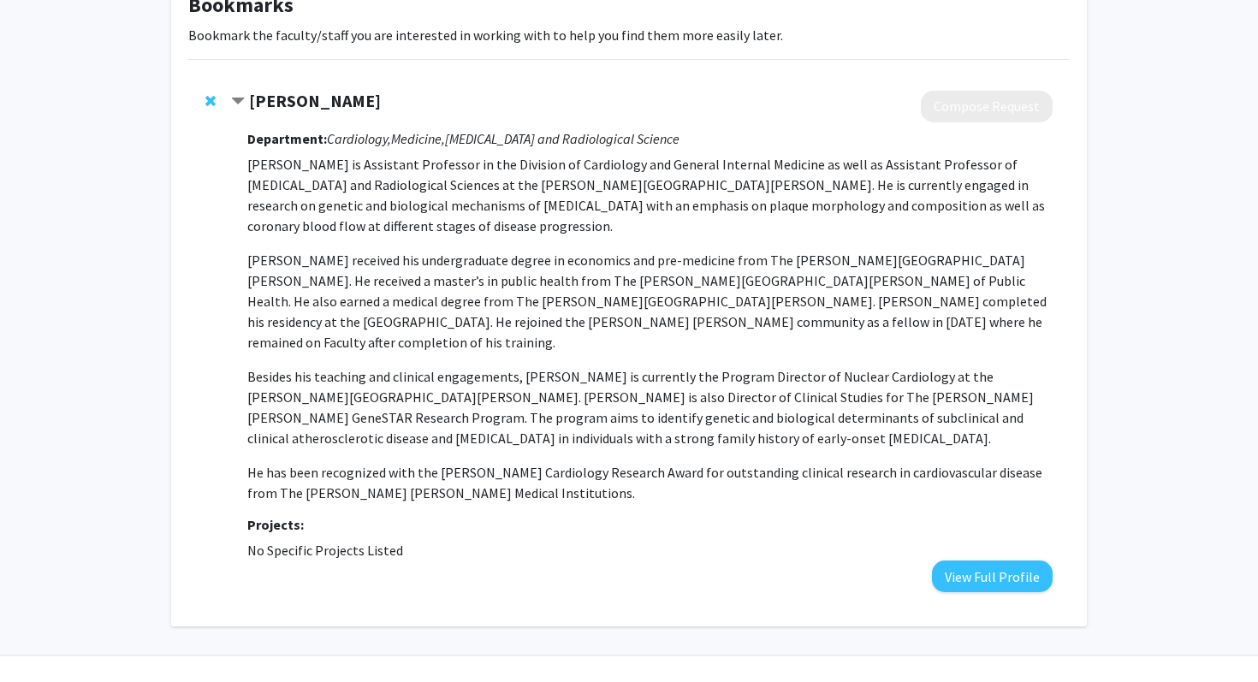
click at [386, 542] on span "No Specific Projects Listed" at bounding box center [325, 550] width 156 height 17
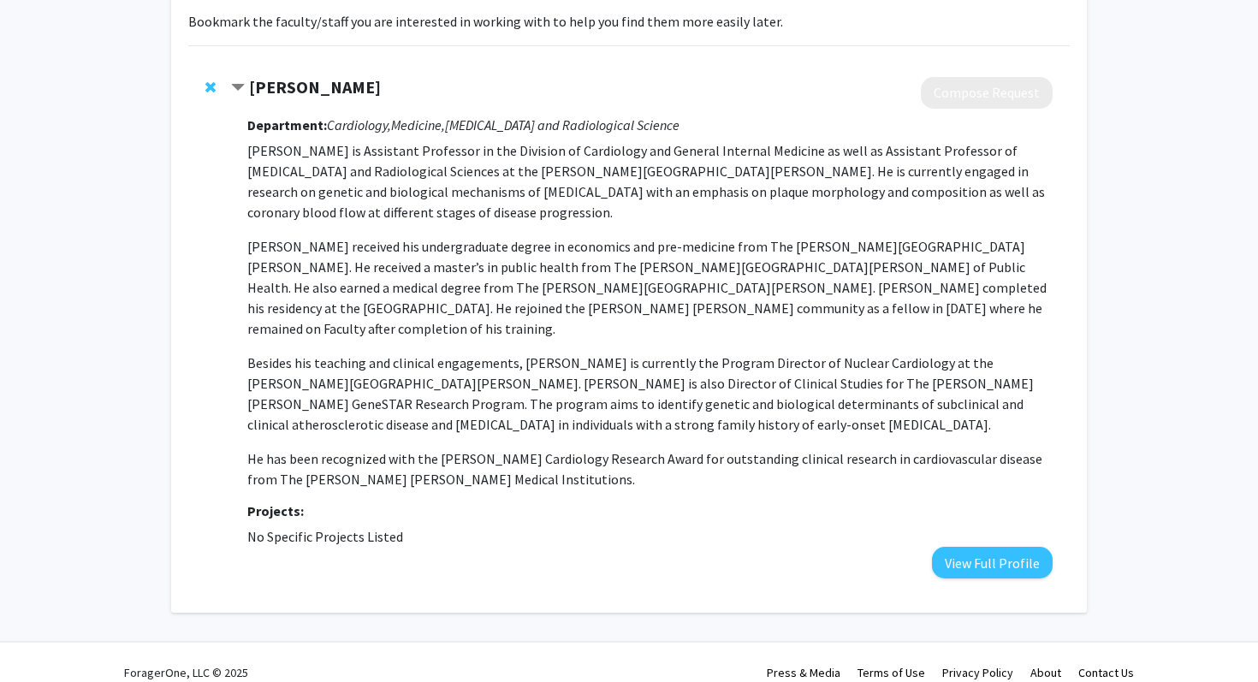
scroll to position [0, 0]
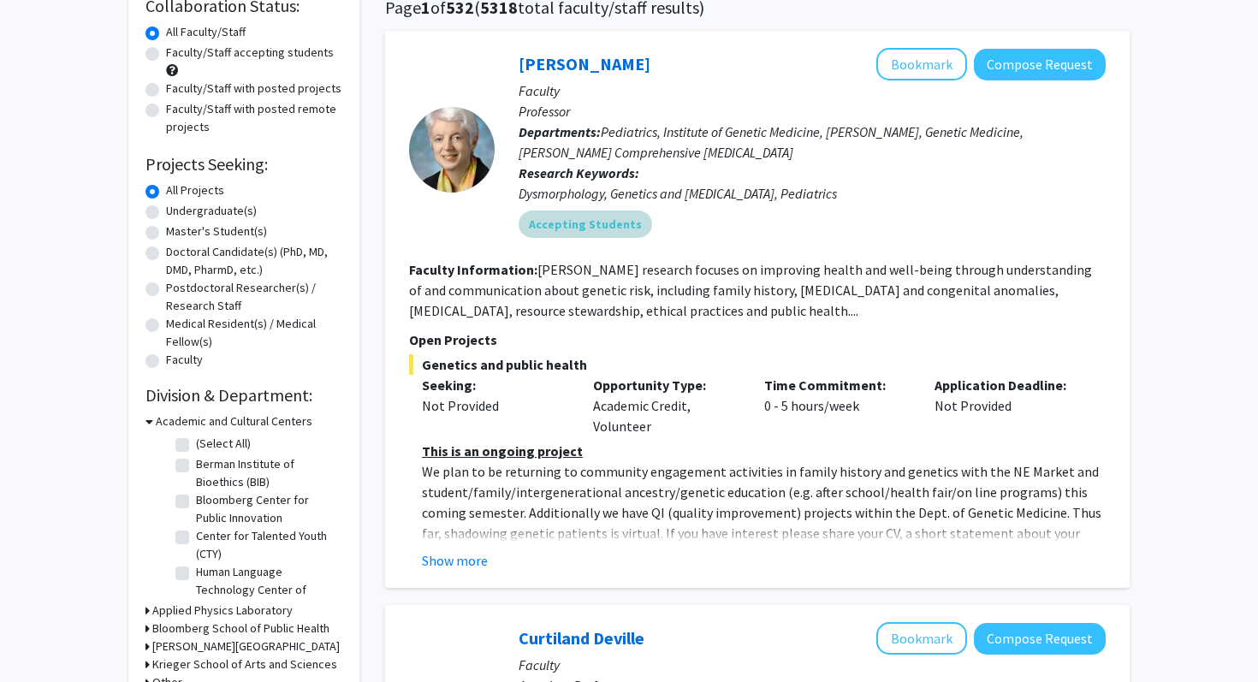
scroll to position [143, 0]
click at [433, 562] on button "Show more" at bounding box center [455, 559] width 66 height 21
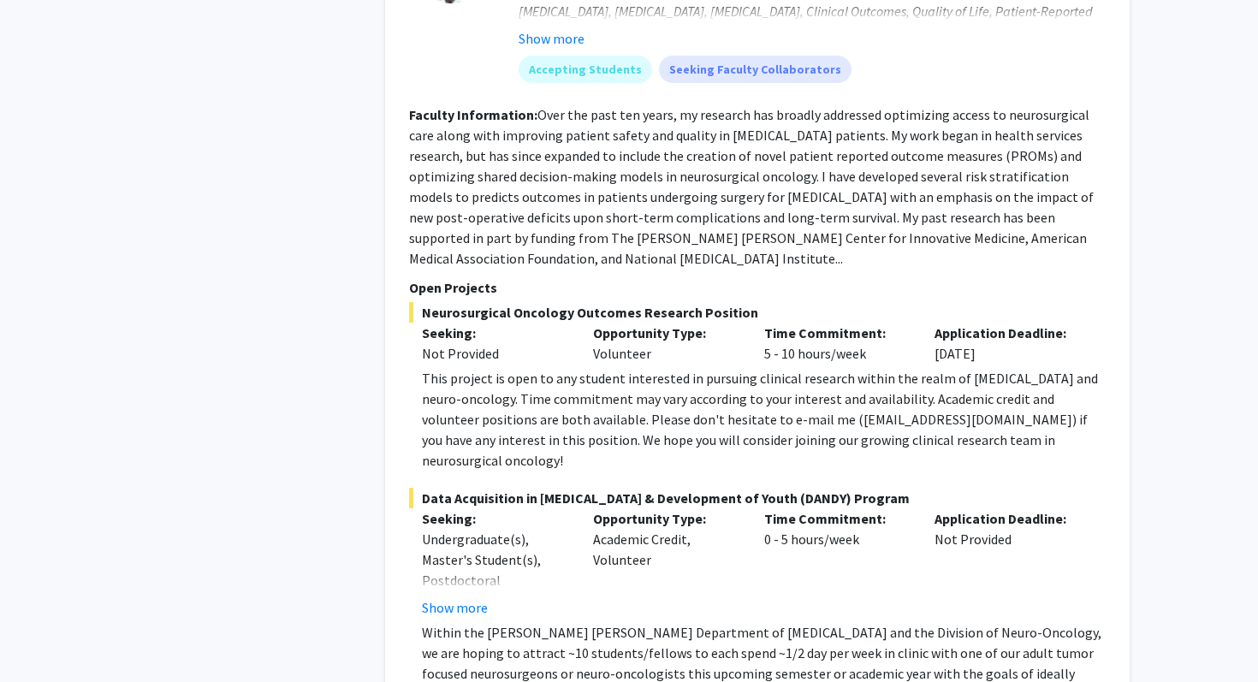
scroll to position [1747, 0]
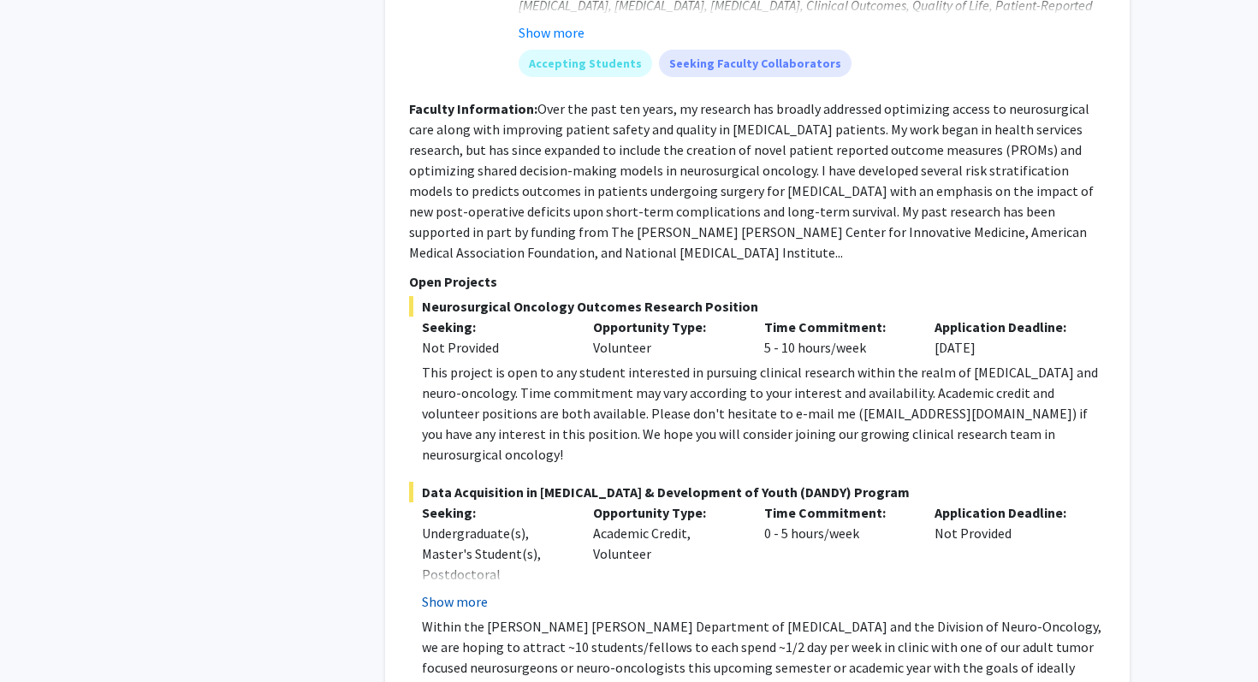
click at [462, 591] on button "Show more" at bounding box center [455, 601] width 66 height 21
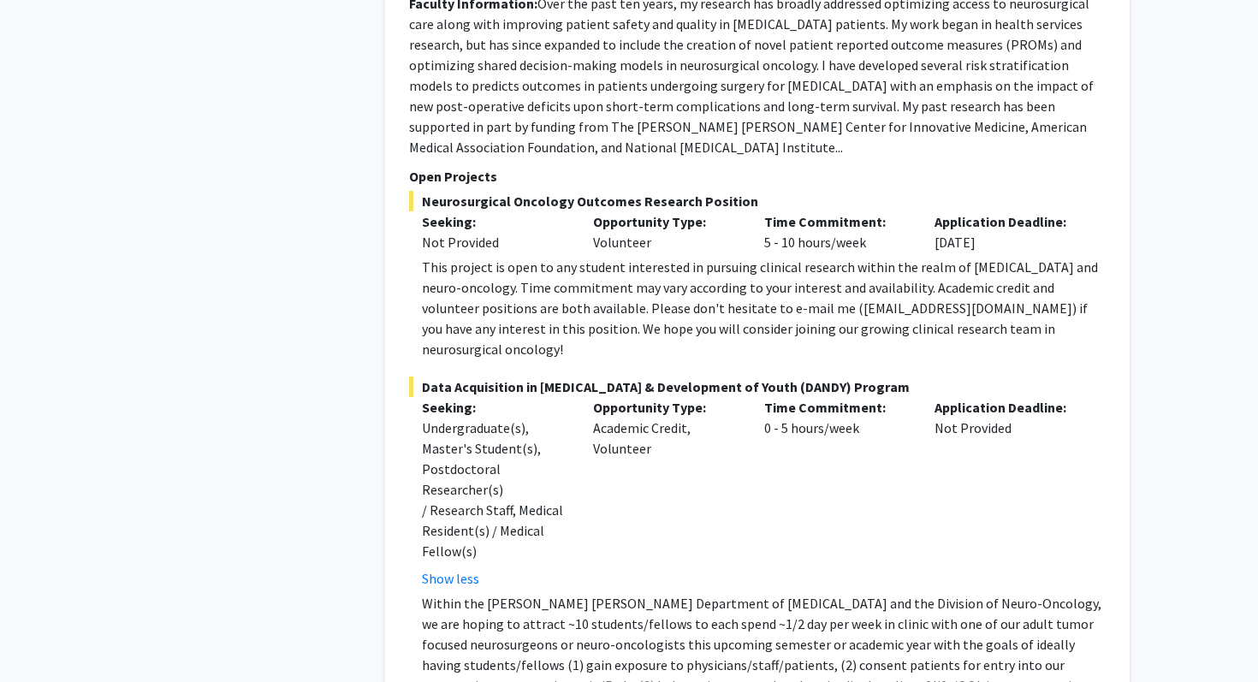
scroll to position [1890, 0]
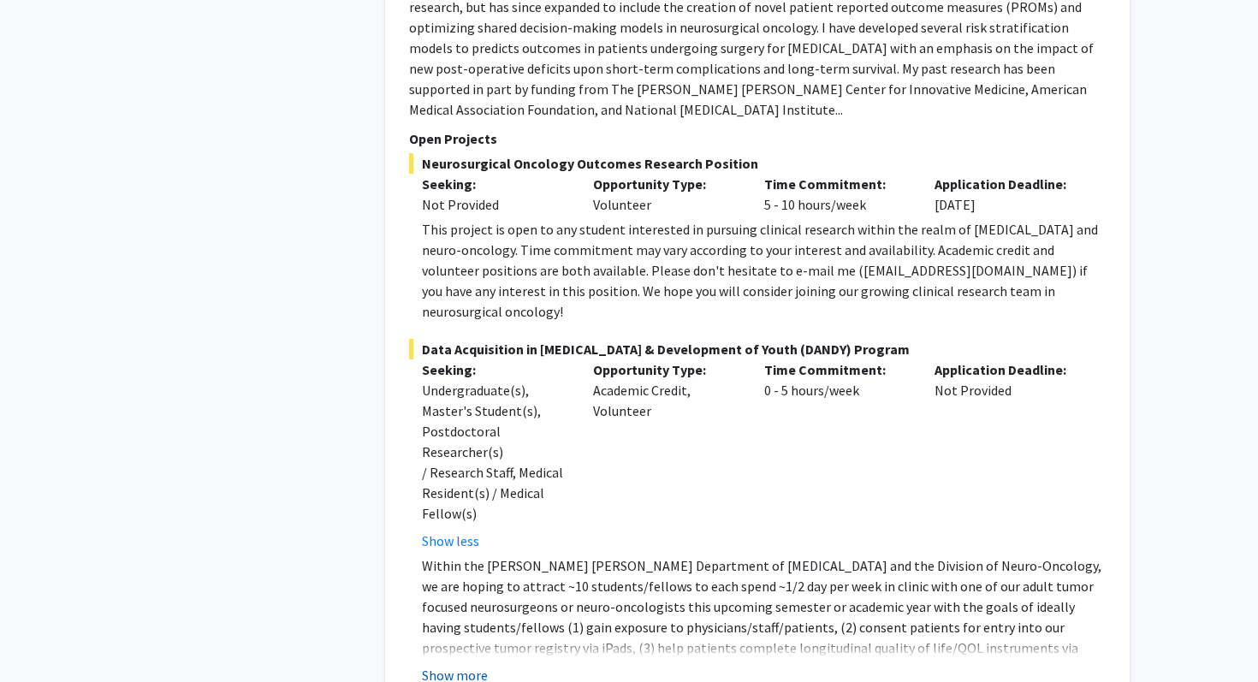
click at [455, 665] on button "Show more" at bounding box center [455, 675] width 66 height 21
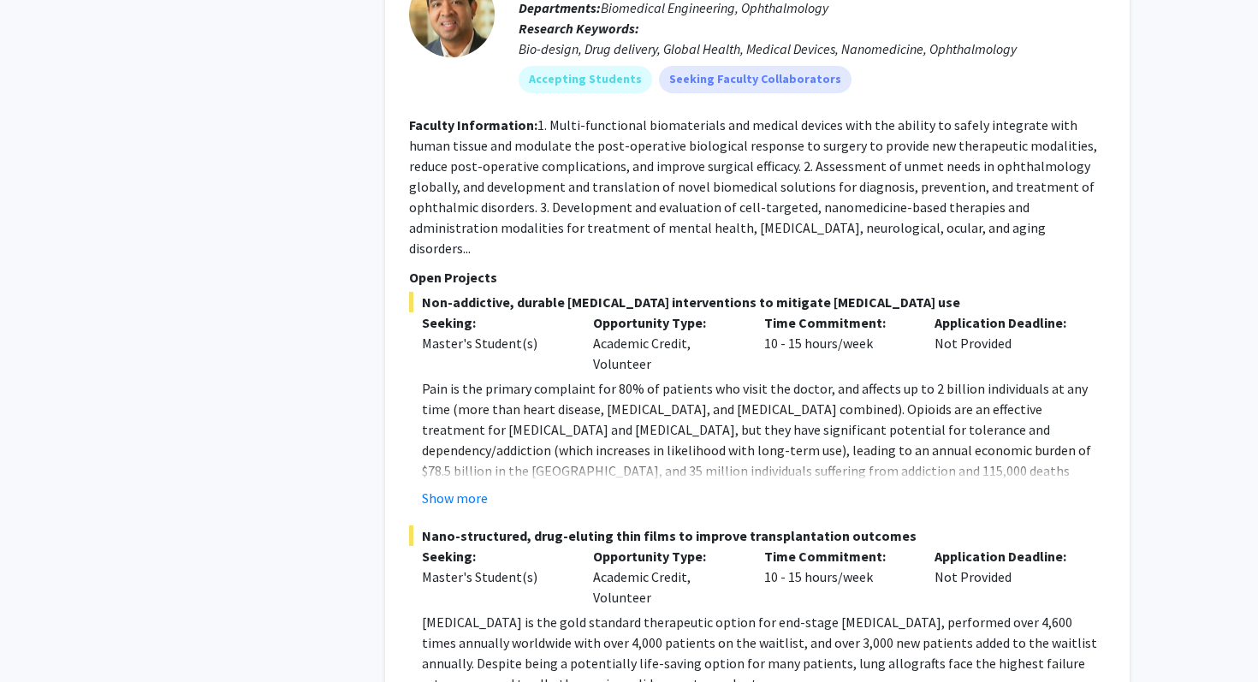
scroll to position [8469, 0]
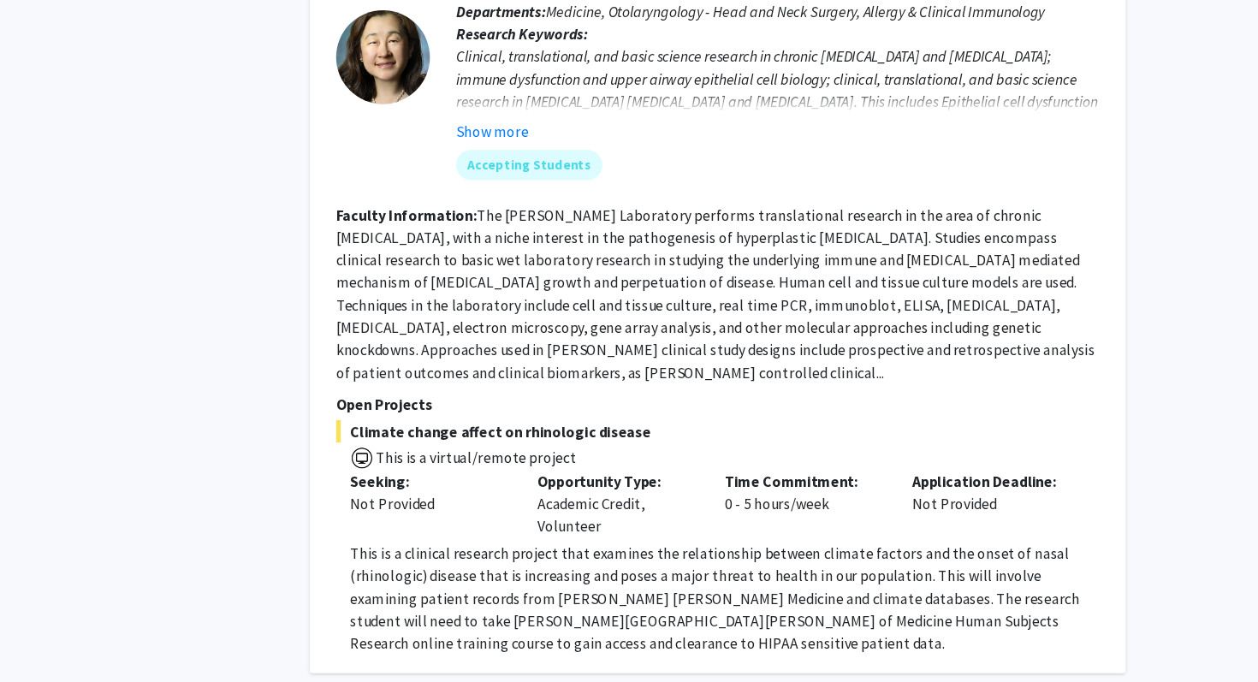
scroll to position [6216, 0]
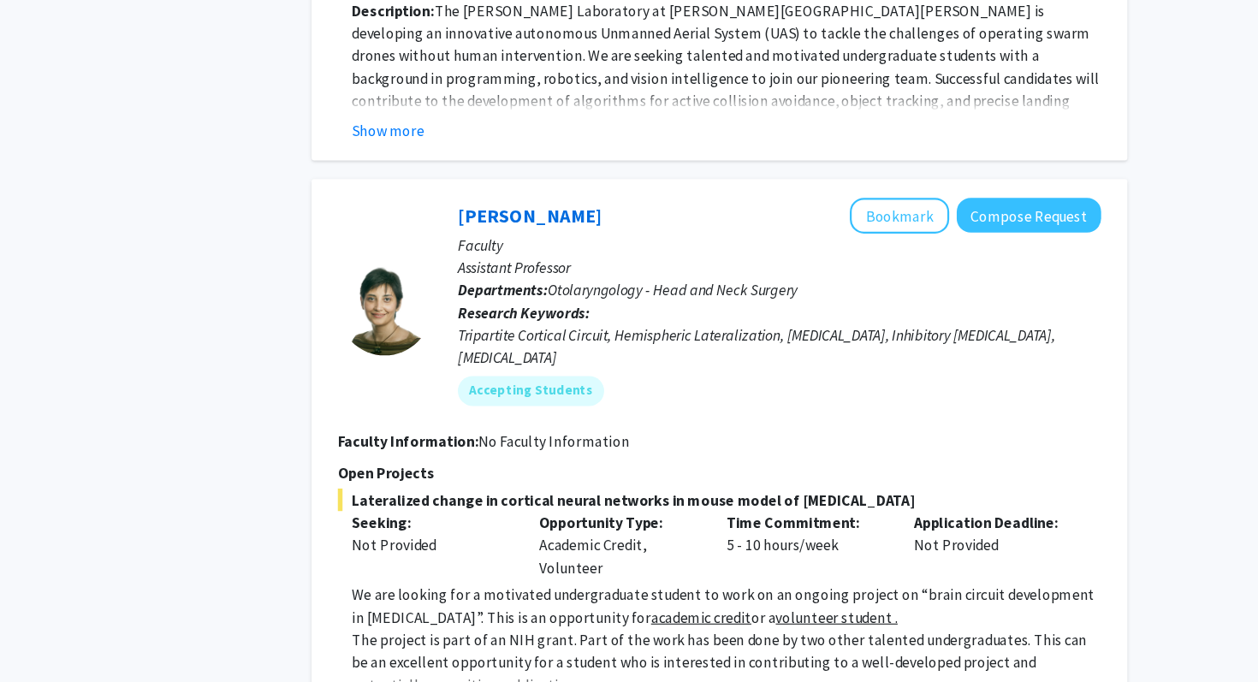
scroll to position [5905, 0]
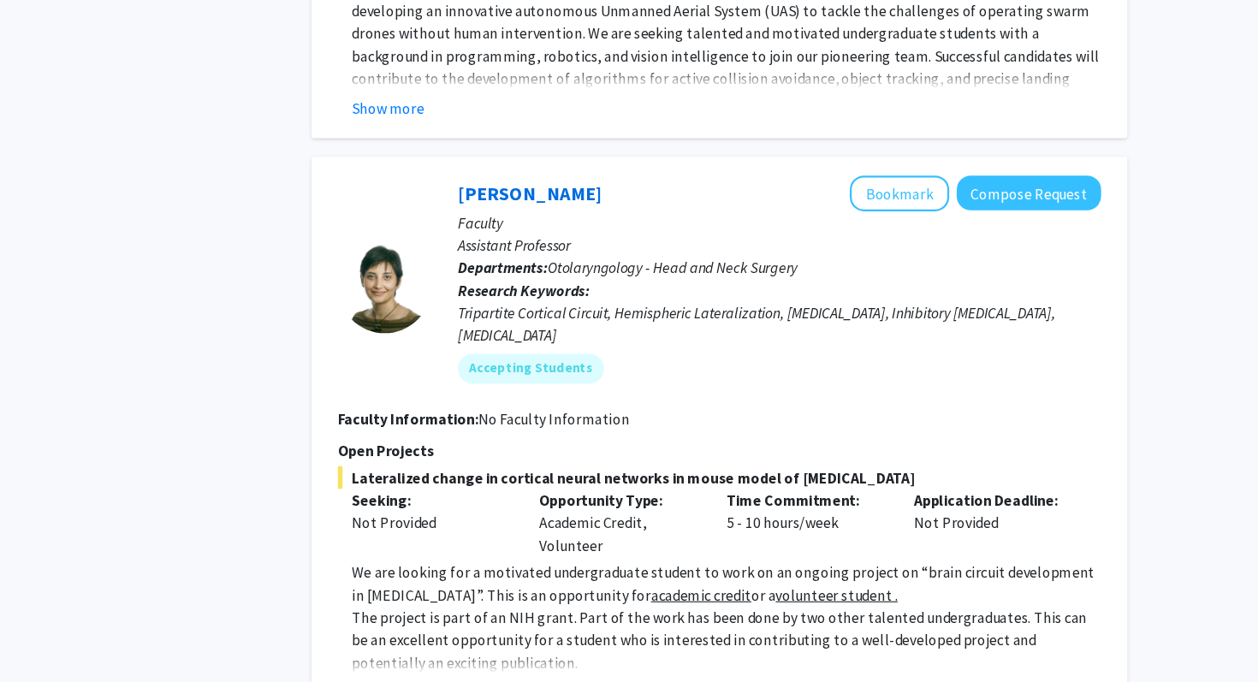
click at [460, 681] on button "Show more" at bounding box center [455, 691] width 66 height 21
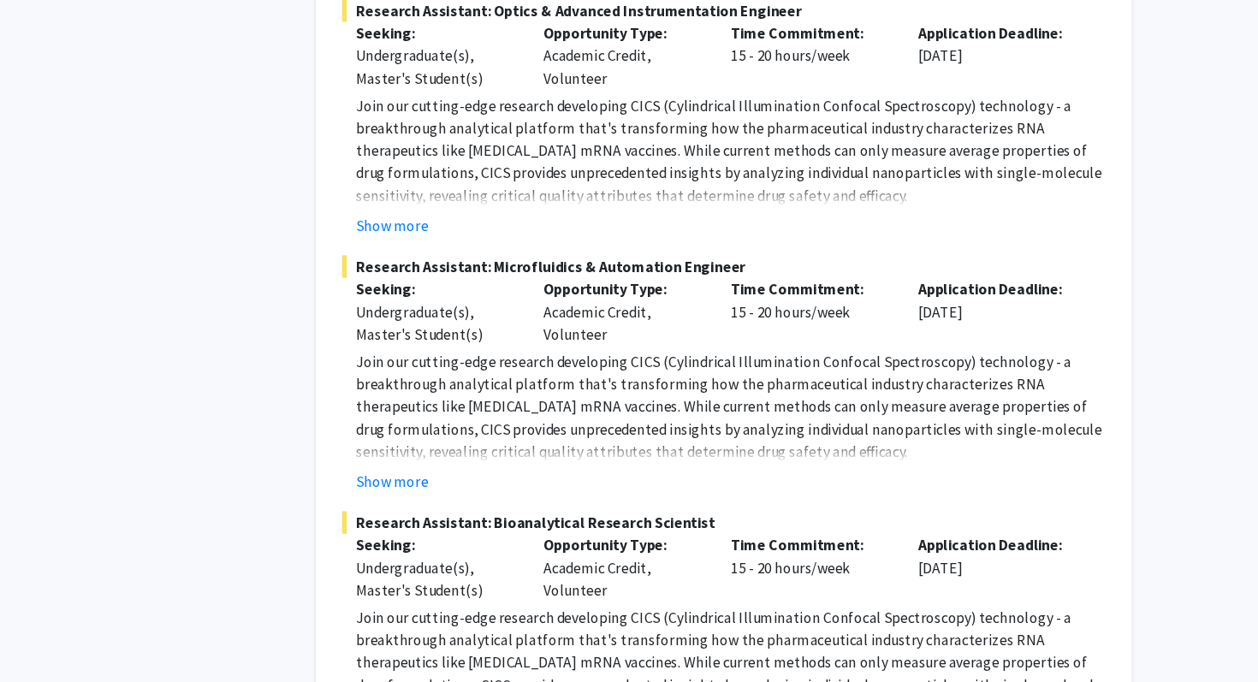
scroll to position [2786, 0]
